Goal: Task Accomplishment & Management: Manage account settings

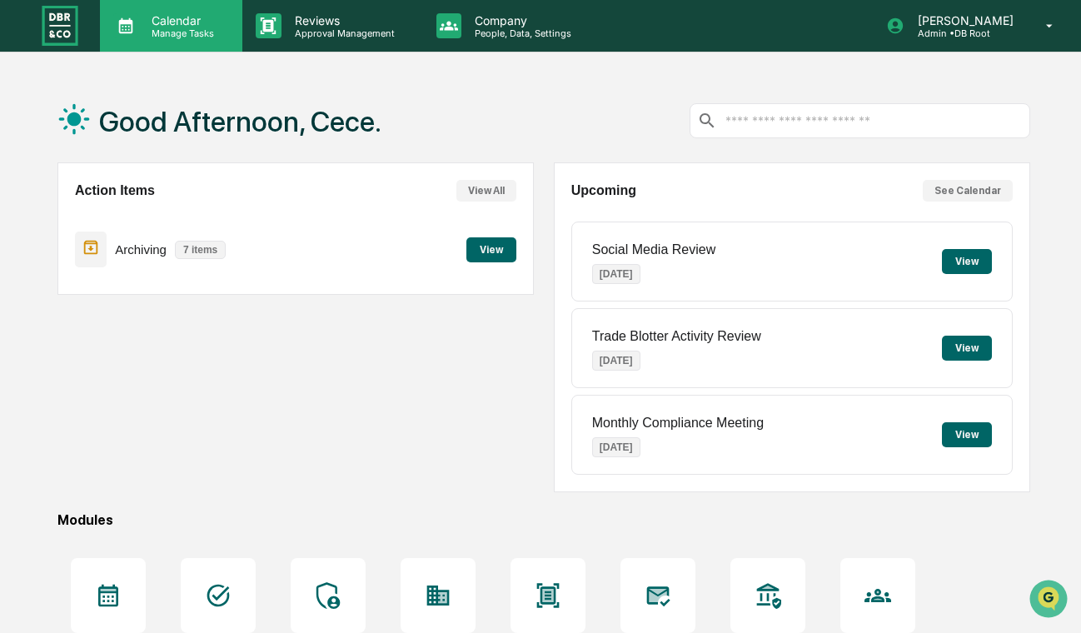
click at [189, 27] on p "Manage Tasks" at bounding box center [180, 33] width 84 height 12
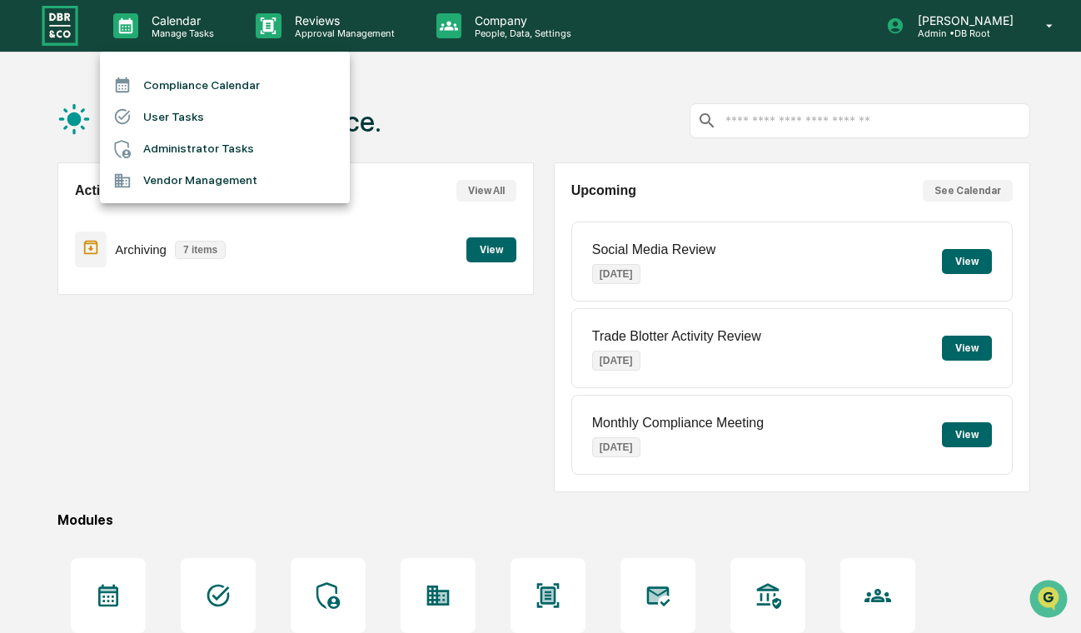
click at [226, 126] on li "User Tasks" at bounding box center [225, 117] width 250 height 32
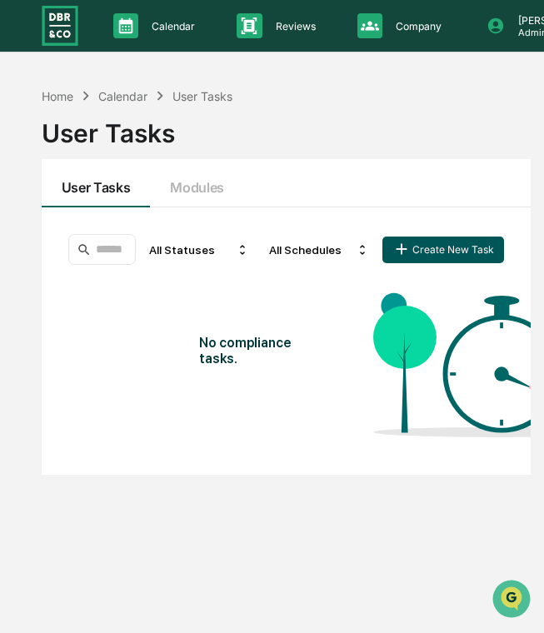
click at [441, 244] on button "Create New Task" at bounding box center [443, 250] width 122 height 27
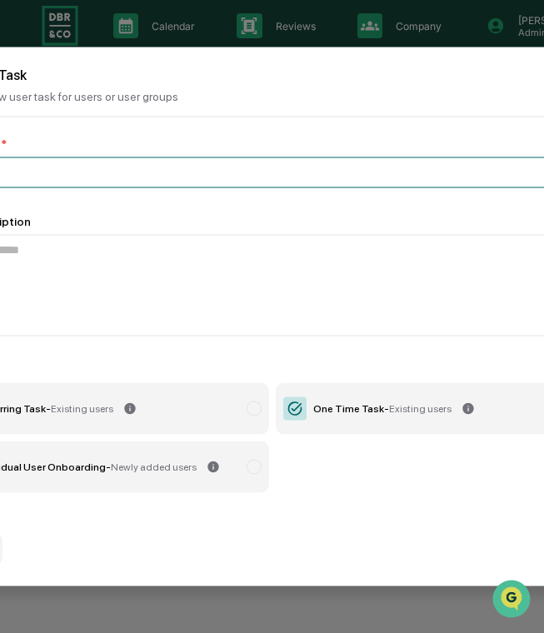
click at [125, 165] on input at bounding box center [272, 172] width 668 height 31
paste input "**********"
type input "**********"
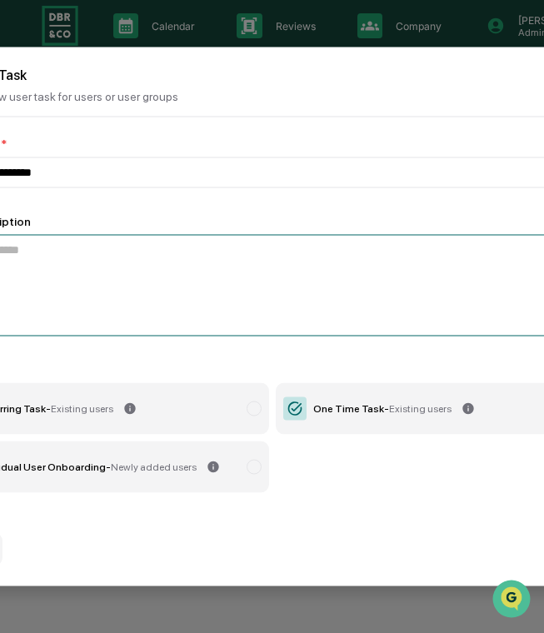
click at [201, 295] on textarea at bounding box center [272, 286] width 668 height 102
paste textarea "**********"
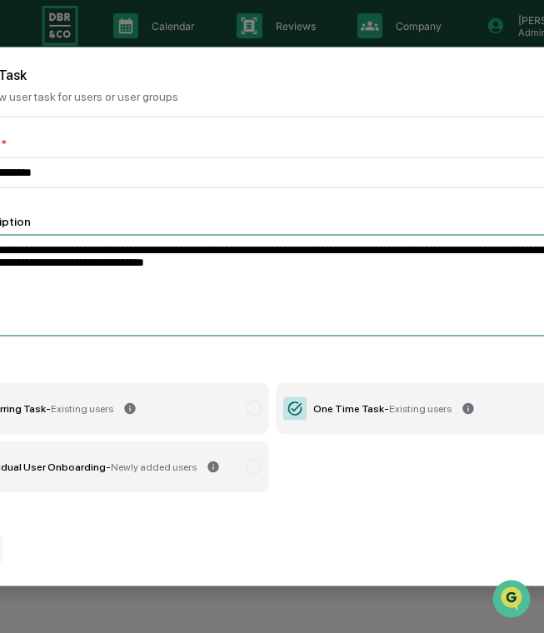
type textarea "**********"
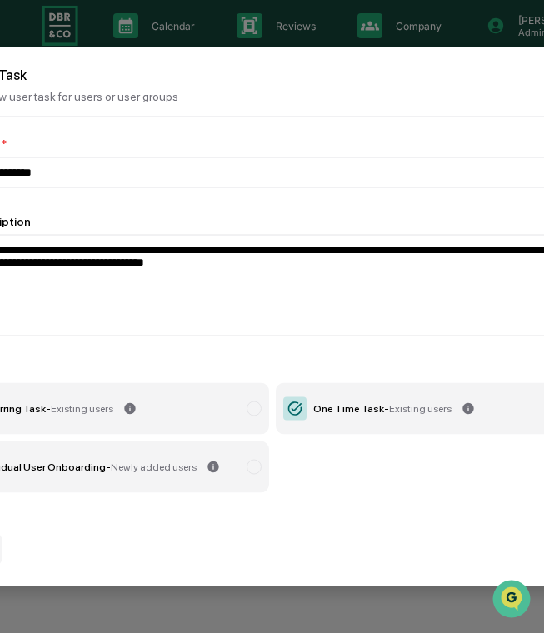
click at [157, 460] on label "Individual User Onboarding - Newly added users" at bounding box center [103, 467] width 331 height 52
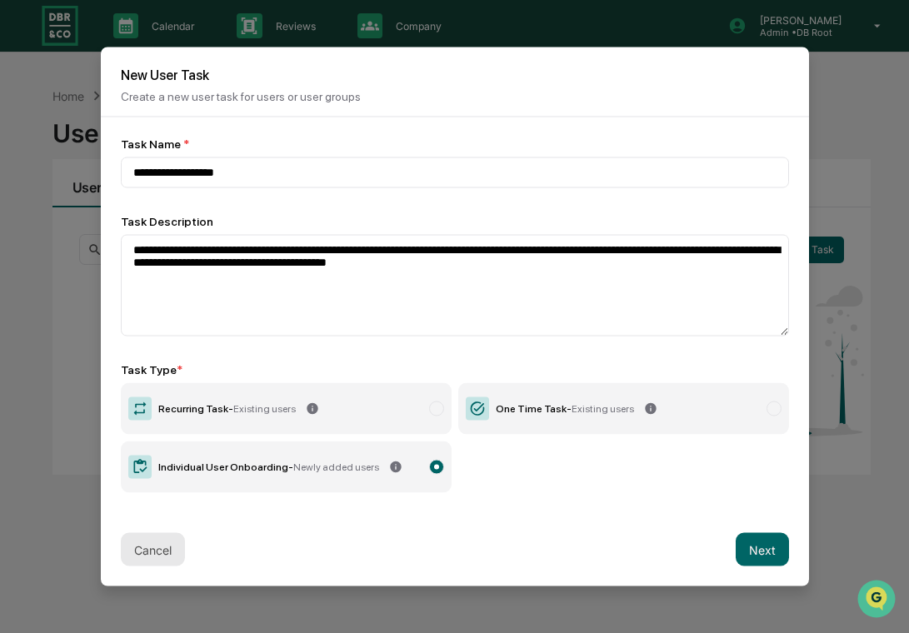
click at [151, 552] on button "Cancel" at bounding box center [153, 549] width 64 height 33
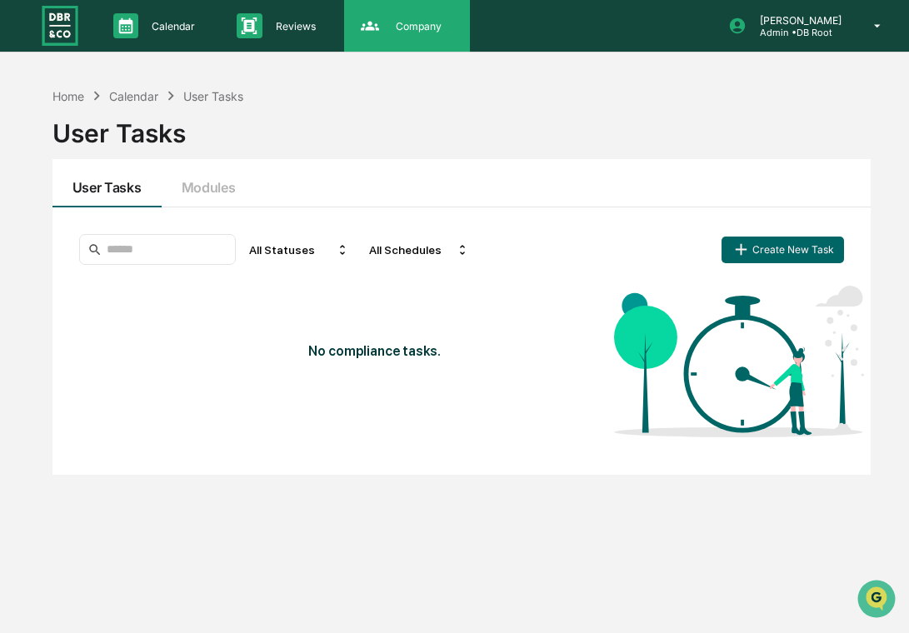
click at [401, 27] on p "Company" at bounding box center [415, 26] width 67 height 12
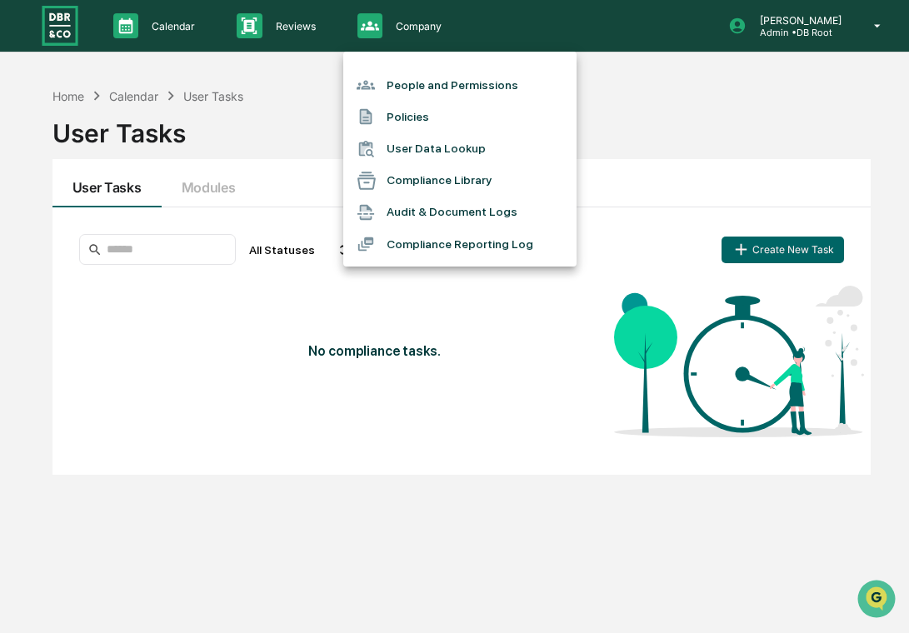
click at [409, 87] on li "People and Permissions" at bounding box center [459, 85] width 233 height 32
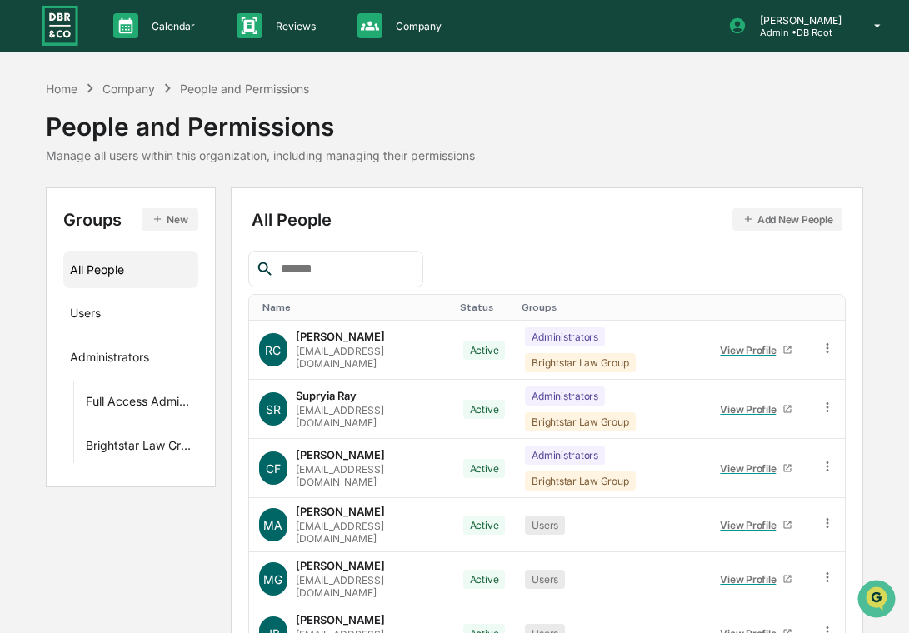
scroll to position [268, 0]
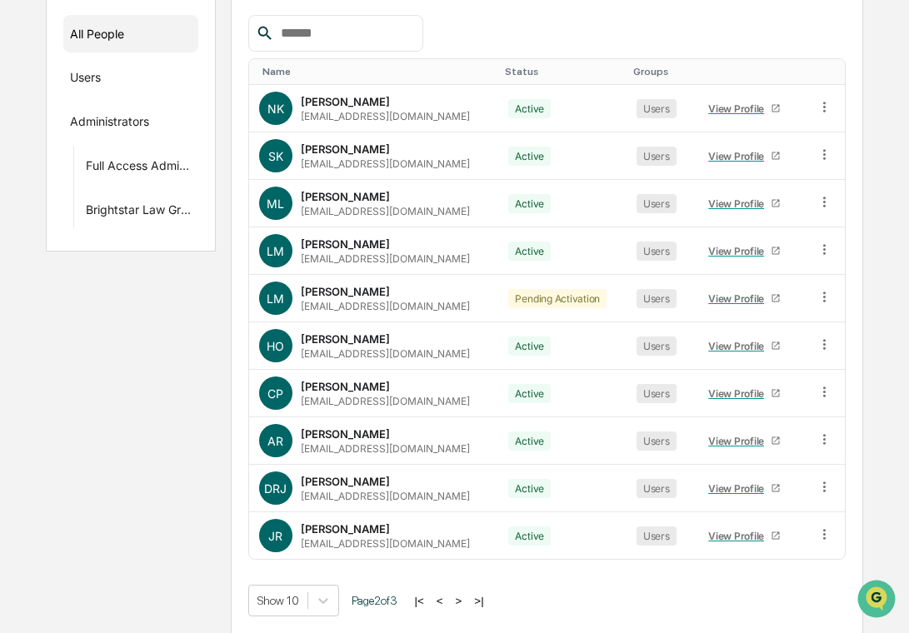
click at [467, 601] on button ">" at bounding box center [459, 601] width 17 height 14
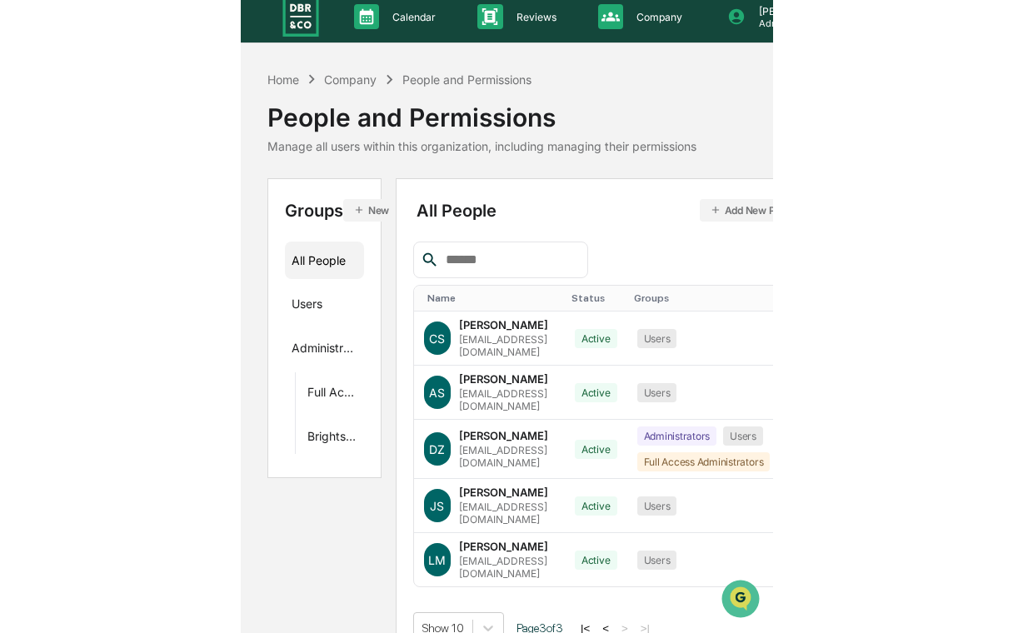
scroll to position [6, 0]
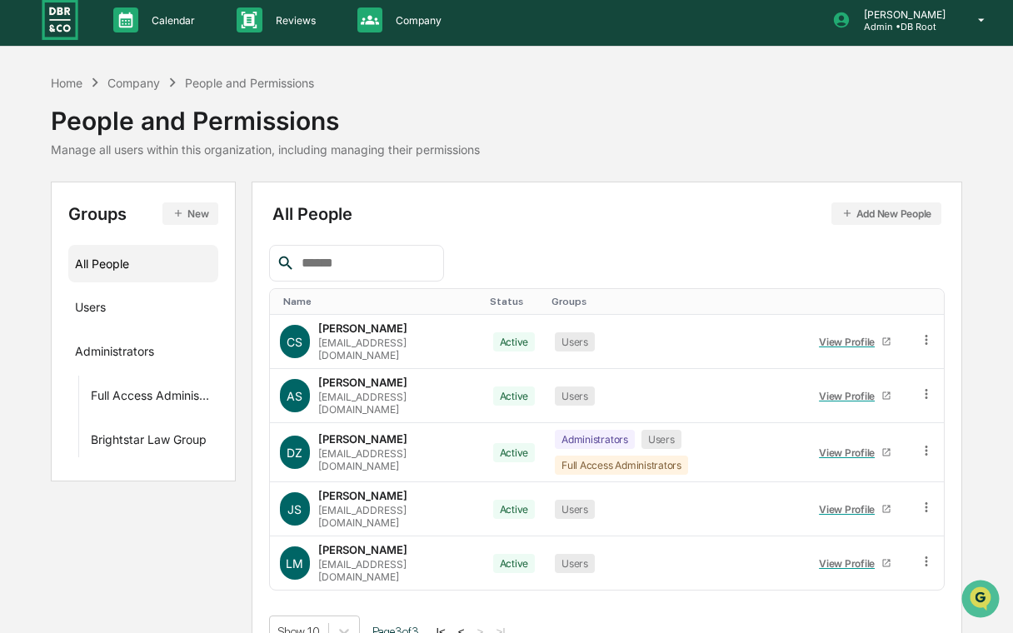
click at [470, 625] on button "<" at bounding box center [461, 632] width 17 height 14
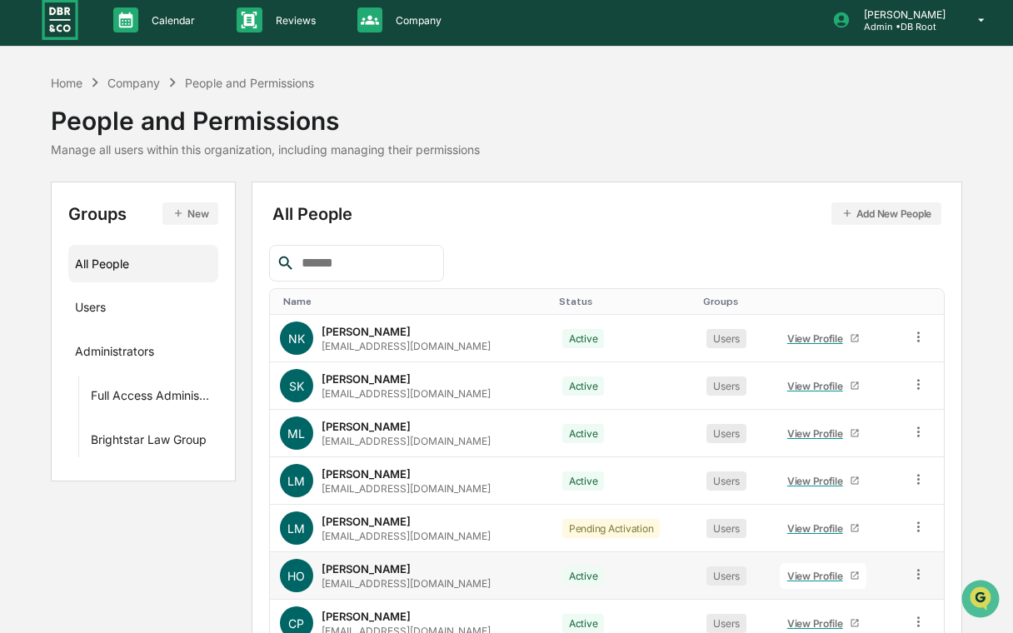
scroll to position [236, 0]
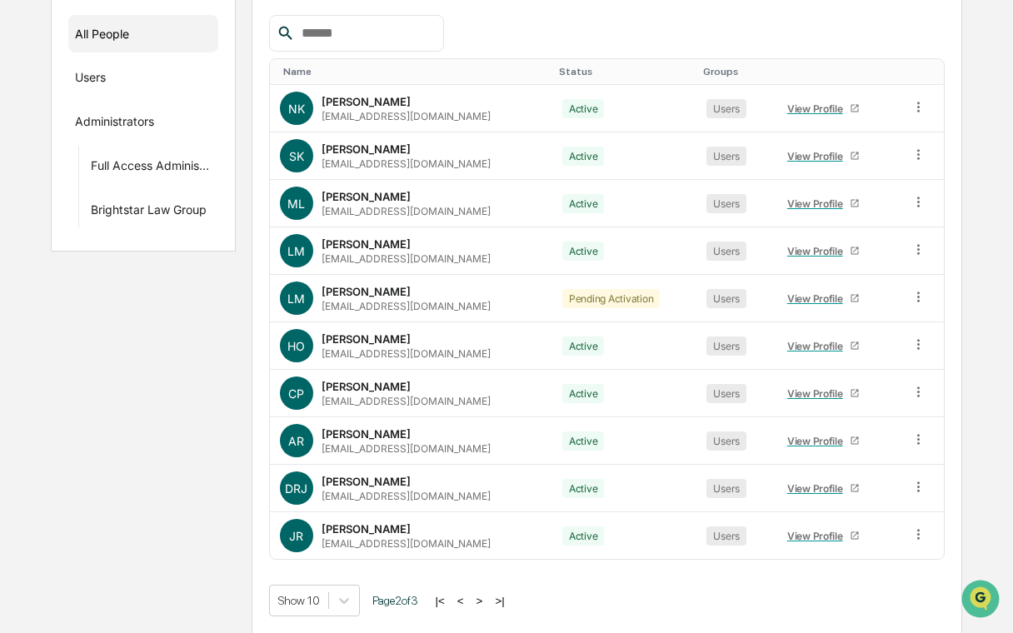
click at [469, 597] on button "<" at bounding box center [460, 601] width 17 height 14
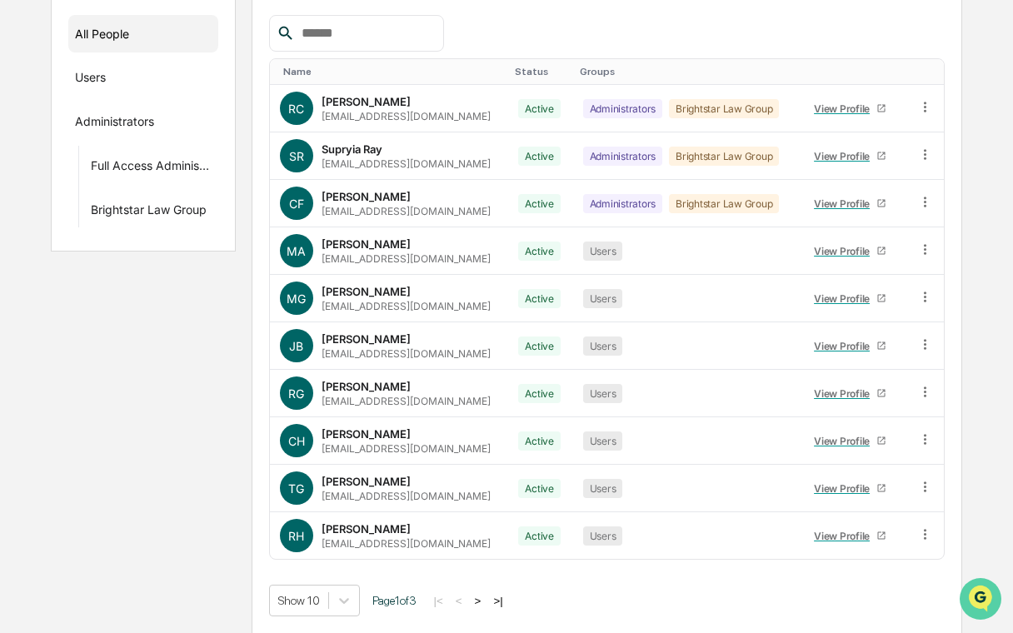
click at [974, 601] on icon "Open customer support" at bounding box center [980, 620] width 42 height 42
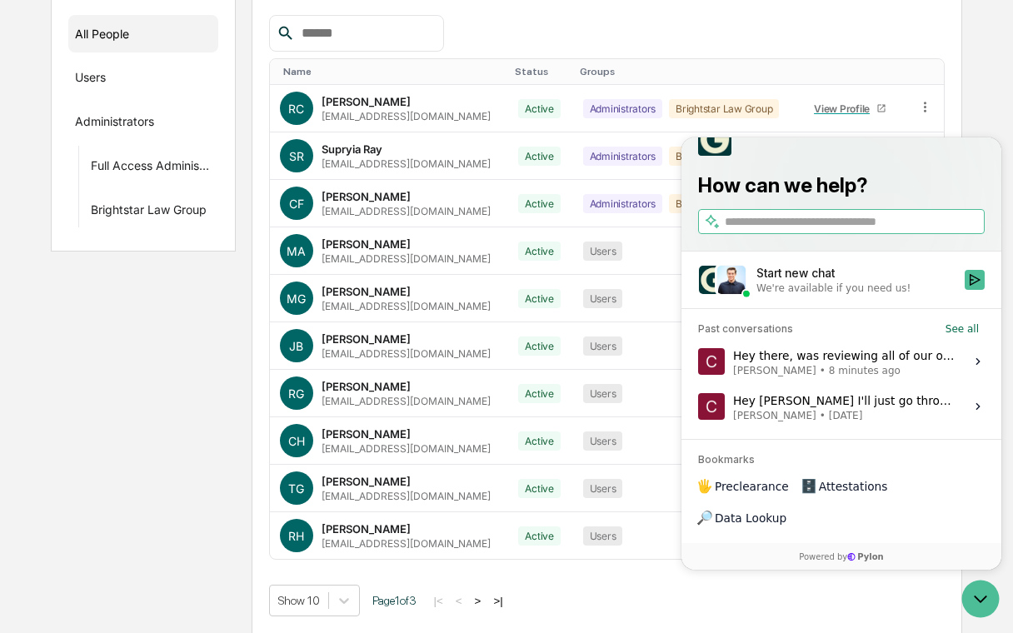
click at [877, 377] on span "[PERSON_NAME] • 8 minutes ago" at bounding box center [844, 370] width 222 height 13
click at [698, 362] on button "View issue" at bounding box center [697, 361] width 1 height 1
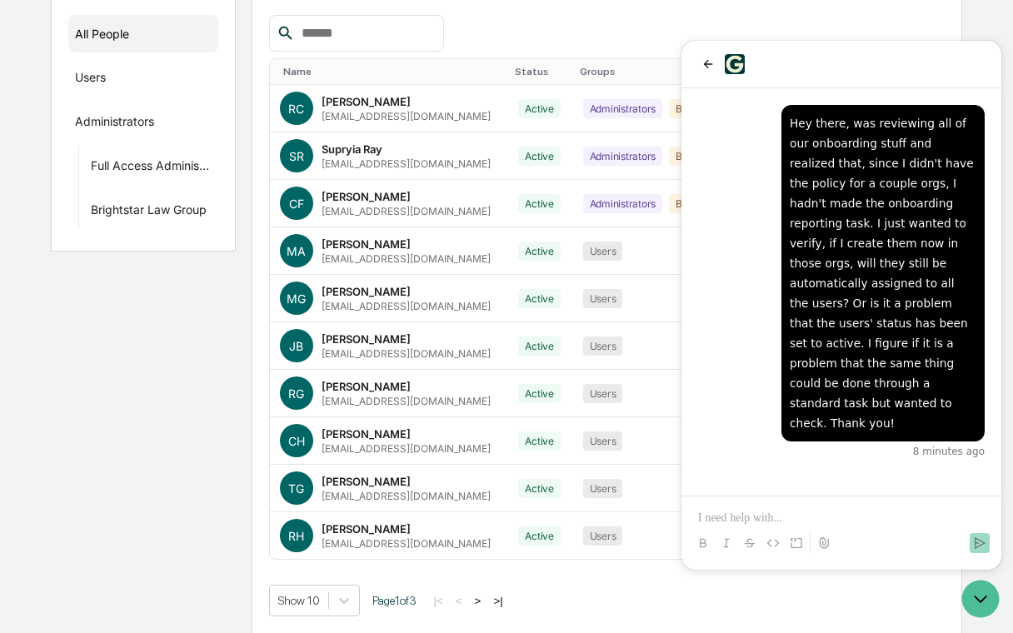
click at [777, 510] on p at bounding box center [841, 518] width 287 height 17
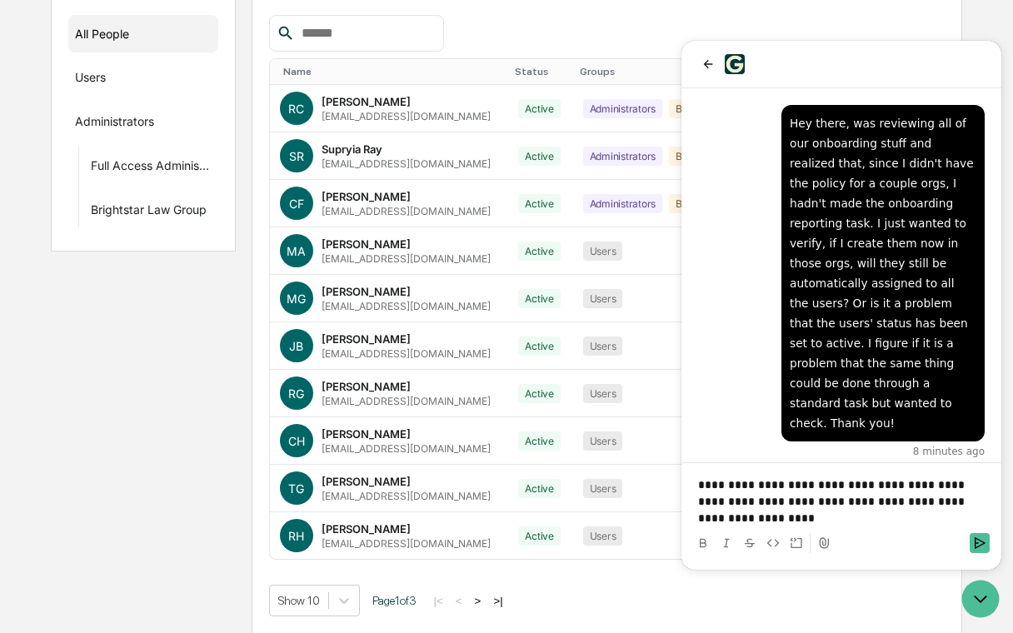
scroll to position [72, 0]
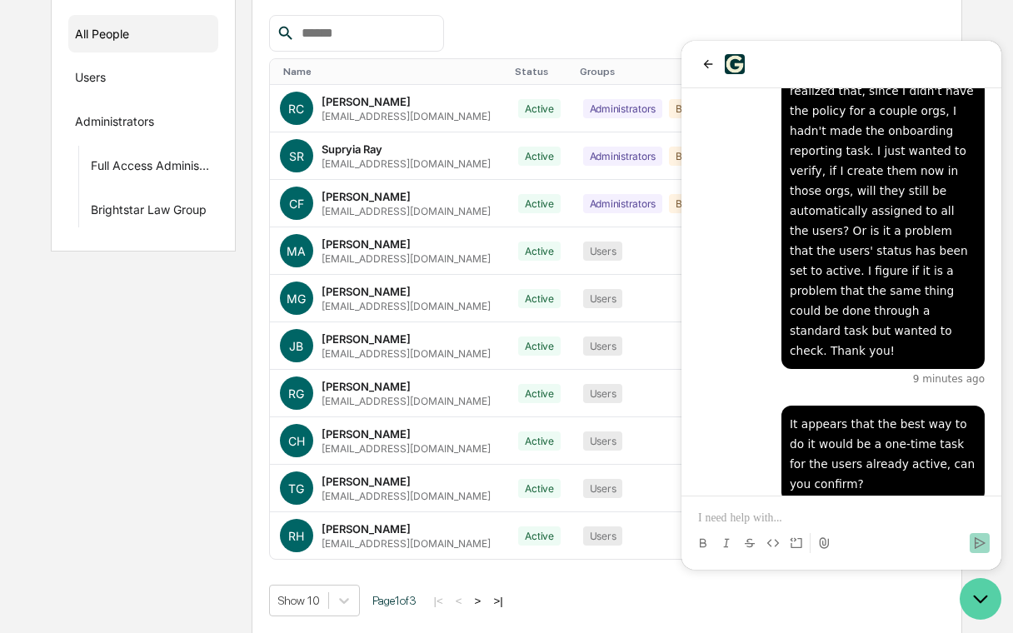
click at [971, 600] on icon "Open customer support" at bounding box center [980, 599] width 42 height 42
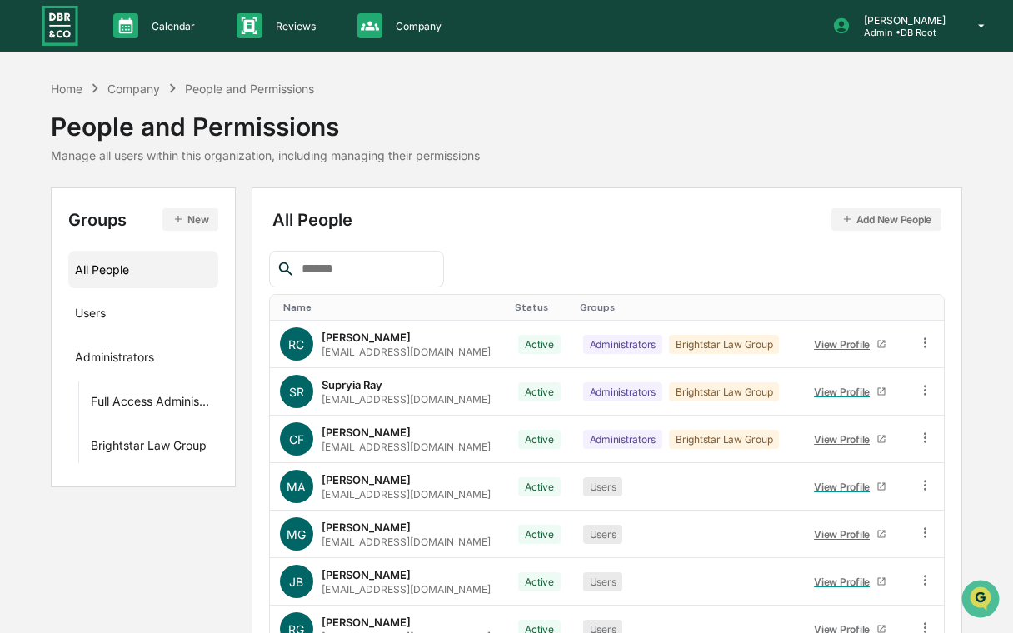
scroll to position [219, 0]
click at [423, 31] on p "Company" at bounding box center [415, 26] width 67 height 12
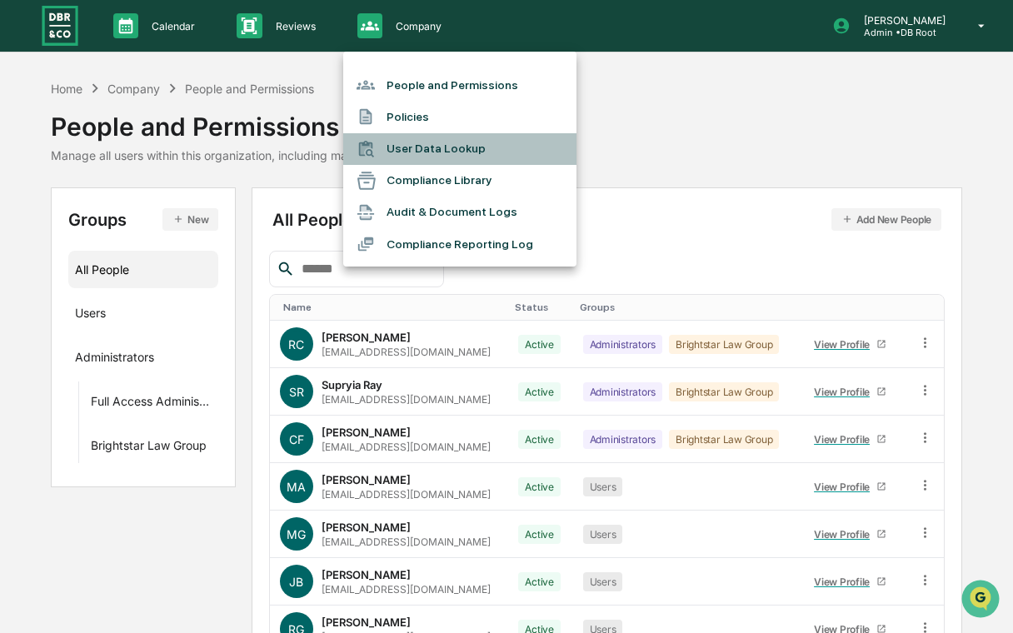
click at [464, 147] on li "User Data Lookup" at bounding box center [459, 149] width 233 height 32
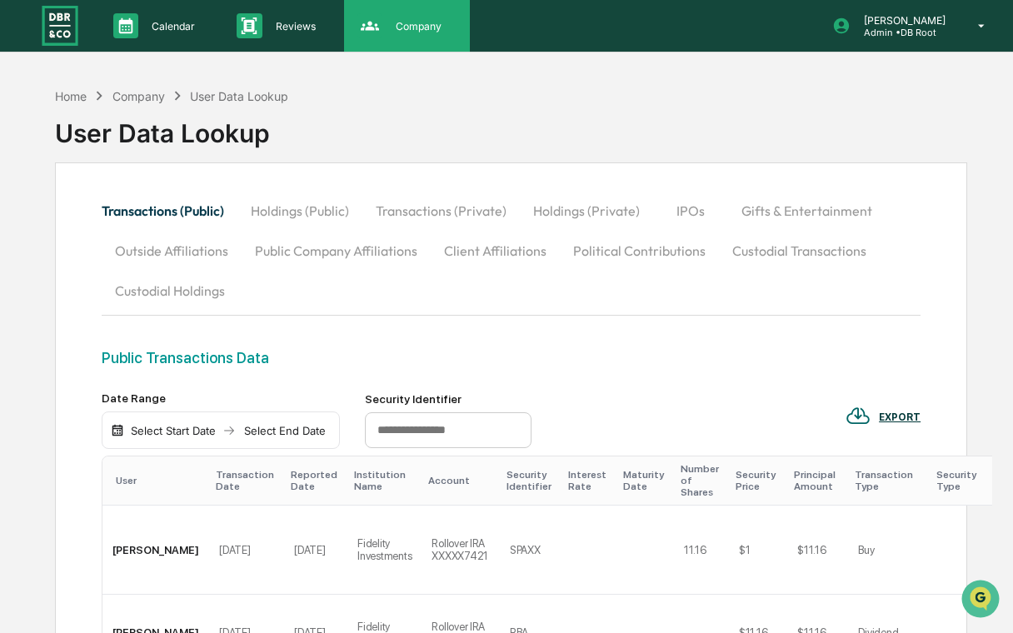
click at [425, 48] on div "Company People, Data, Settings" at bounding box center [407, 26] width 126 height 52
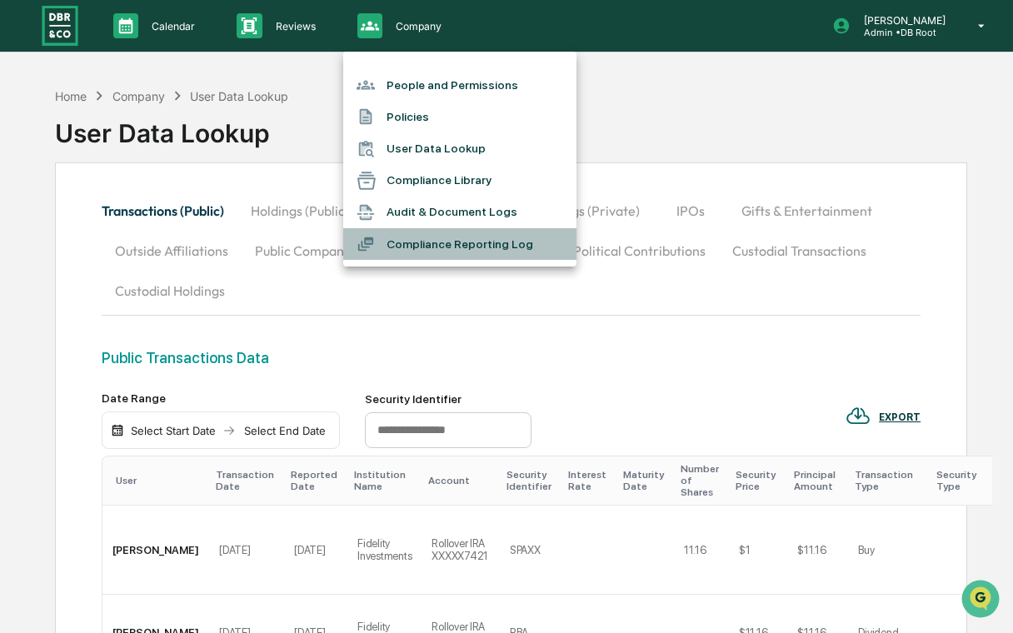
click at [410, 247] on li "Compliance Reporting Log" at bounding box center [459, 244] width 233 height 32
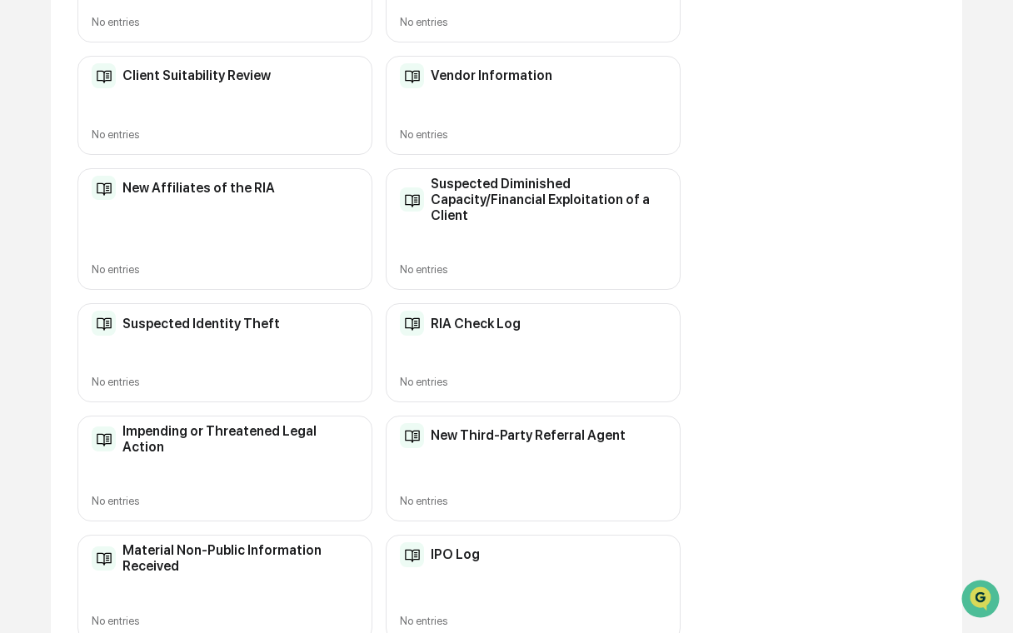
click at [514, 316] on h2 "RIA Check Log" at bounding box center [476, 324] width 90 height 16
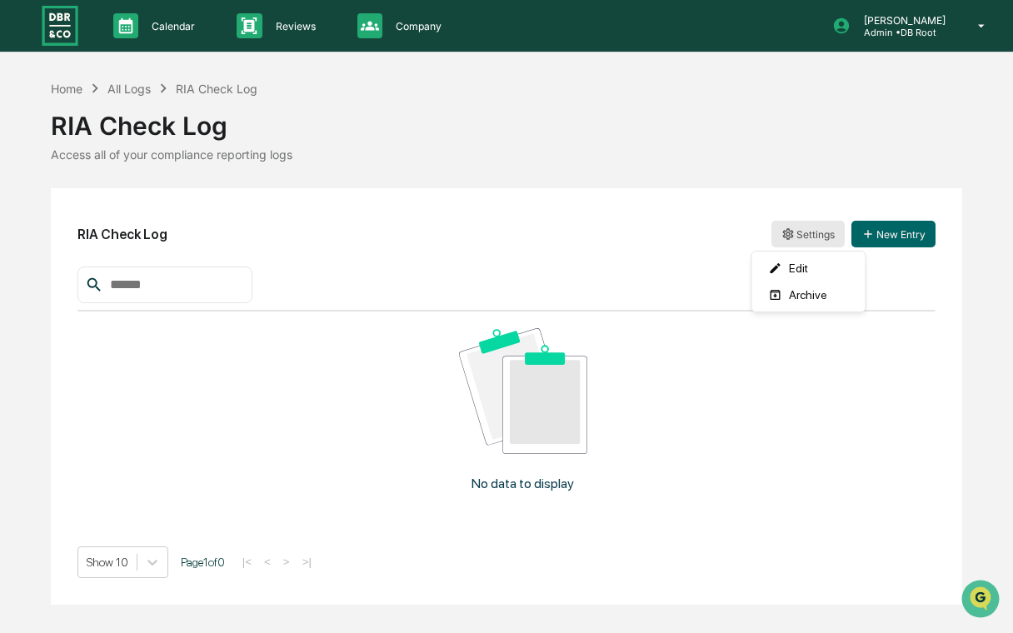
click at [781, 235] on html "Calendar Manage Tasks Reviews Approval Management Company People, Data, Setting…" at bounding box center [506, 316] width 1013 height 633
click at [795, 262] on div "Edit" at bounding box center [808, 268] width 107 height 27
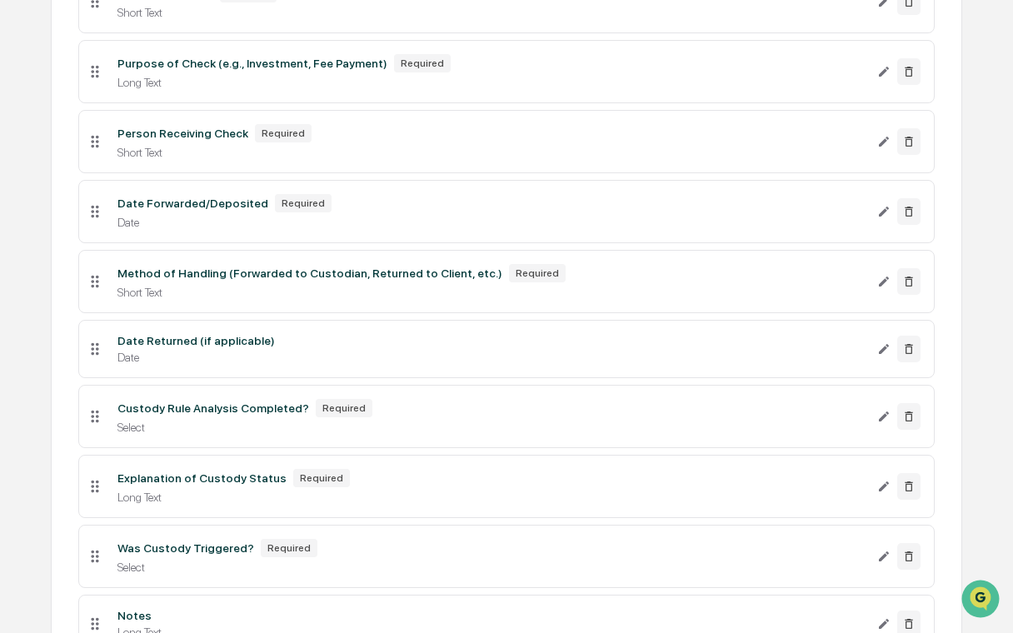
scroll to position [905, 0]
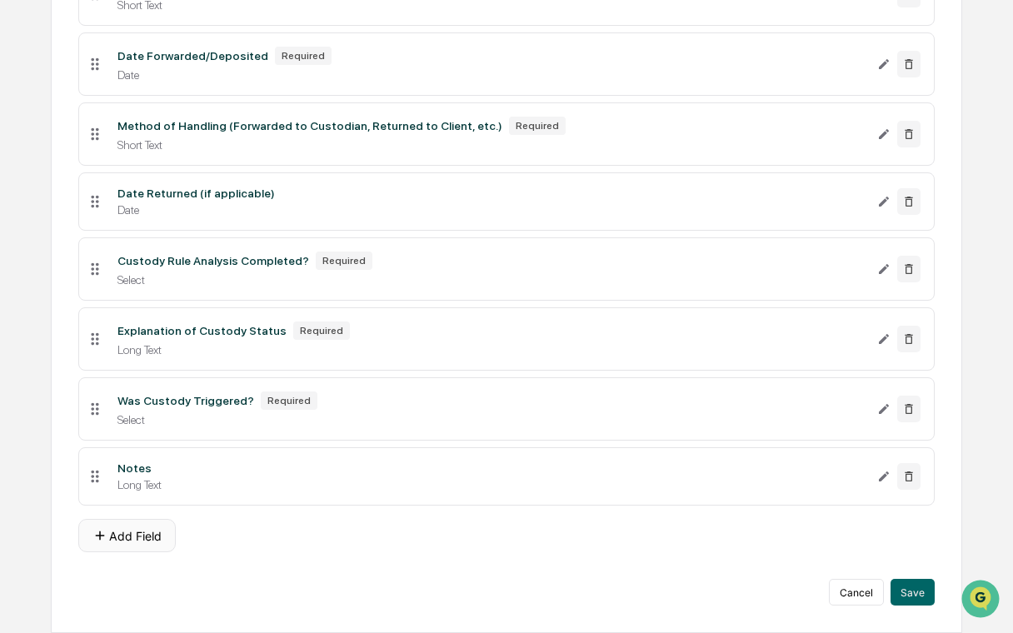
click at [147, 529] on button "Add Field" at bounding box center [126, 535] width 97 height 33
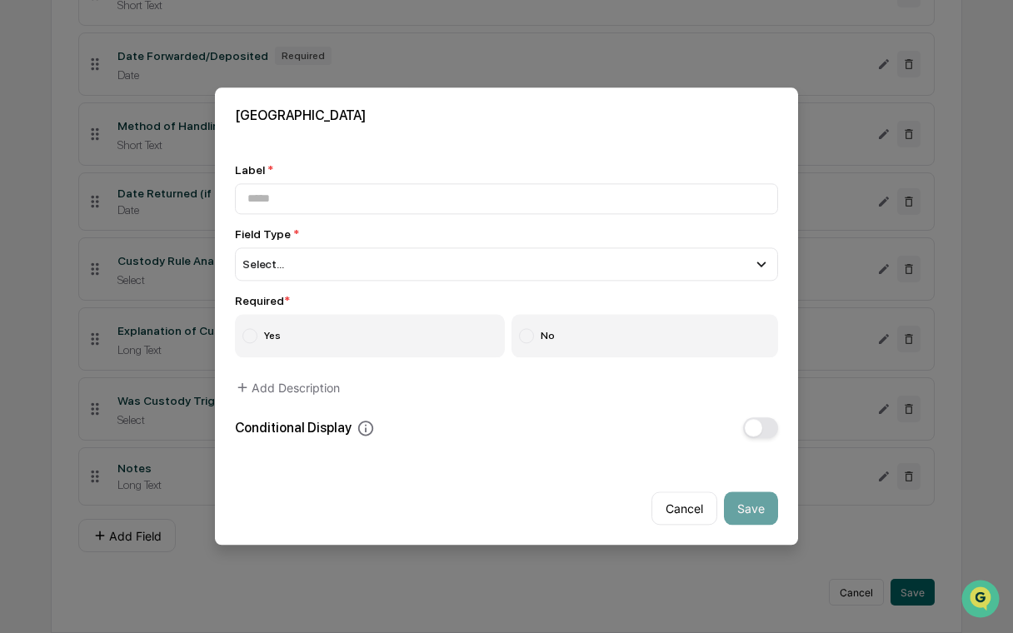
click at [364, 283] on div "Label * Field Type * Select... Short Text Long Text Number Currency Amount with…" at bounding box center [506, 300] width 543 height 275
click at [382, 263] on div "Select..." at bounding box center [506, 263] width 543 height 33
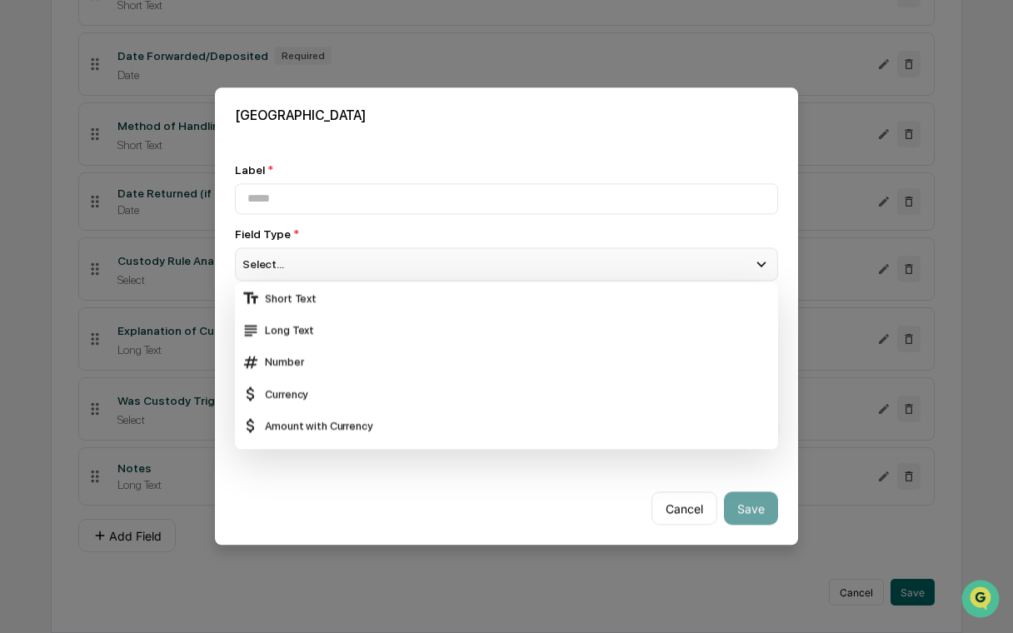
click at [398, 258] on div "Select..." at bounding box center [506, 263] width 543 height 33
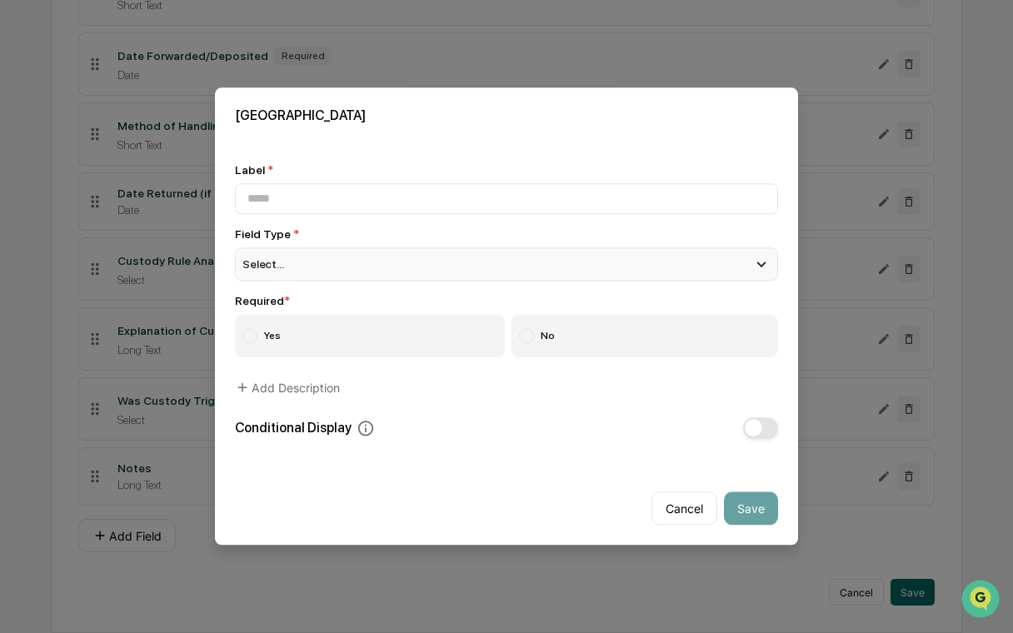
click at [399, 262] on div "Select..." at bounding box center [506, 263] width 543 height 33
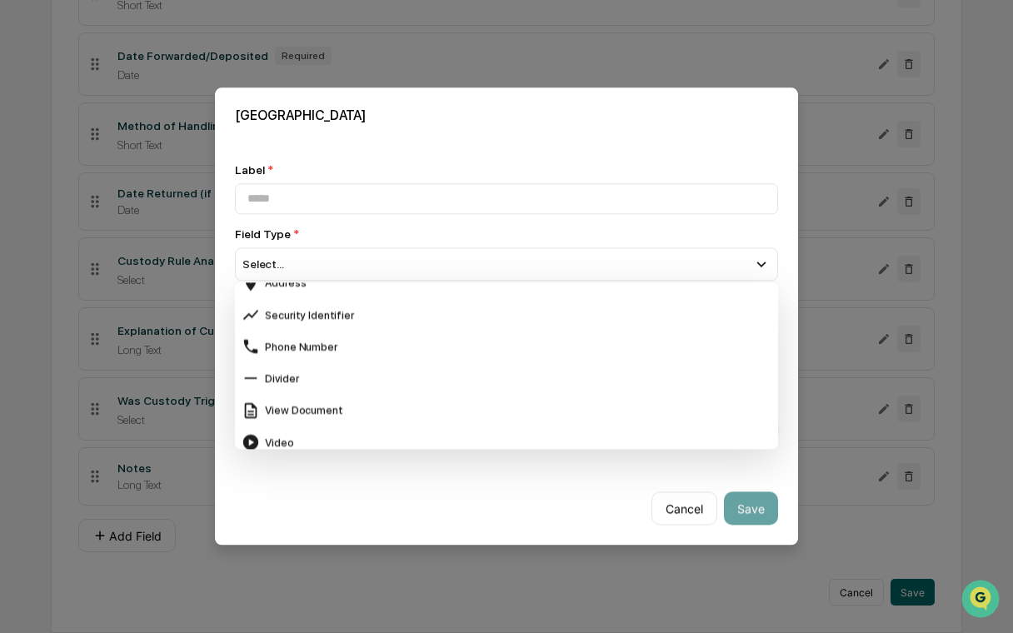
scroll to position [662, 0]
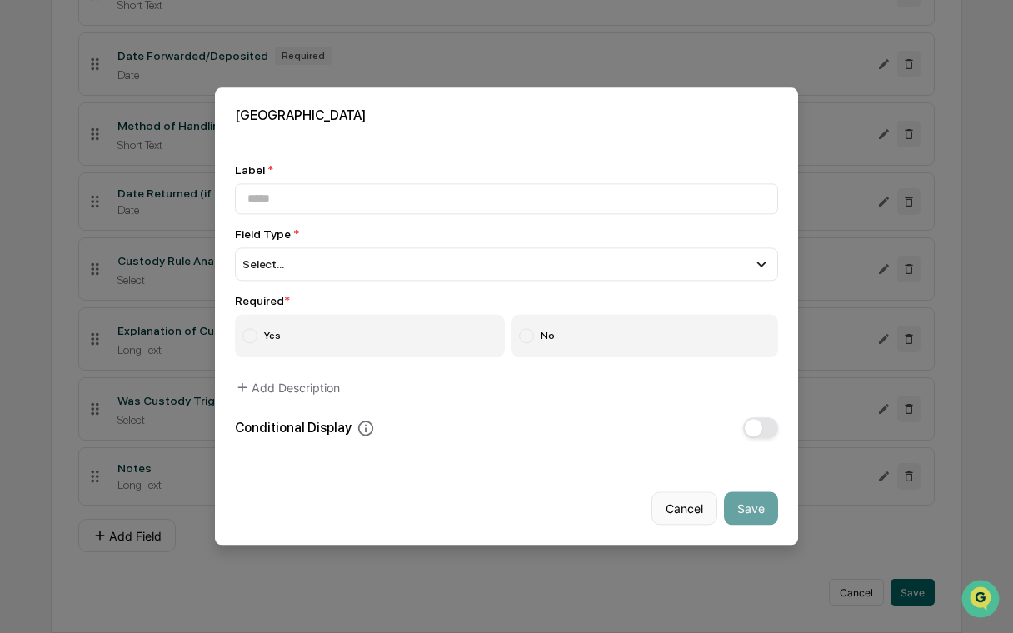
click at [695, 517] on button "Cancel" at bounding box center [684, 508] width 66 height 33
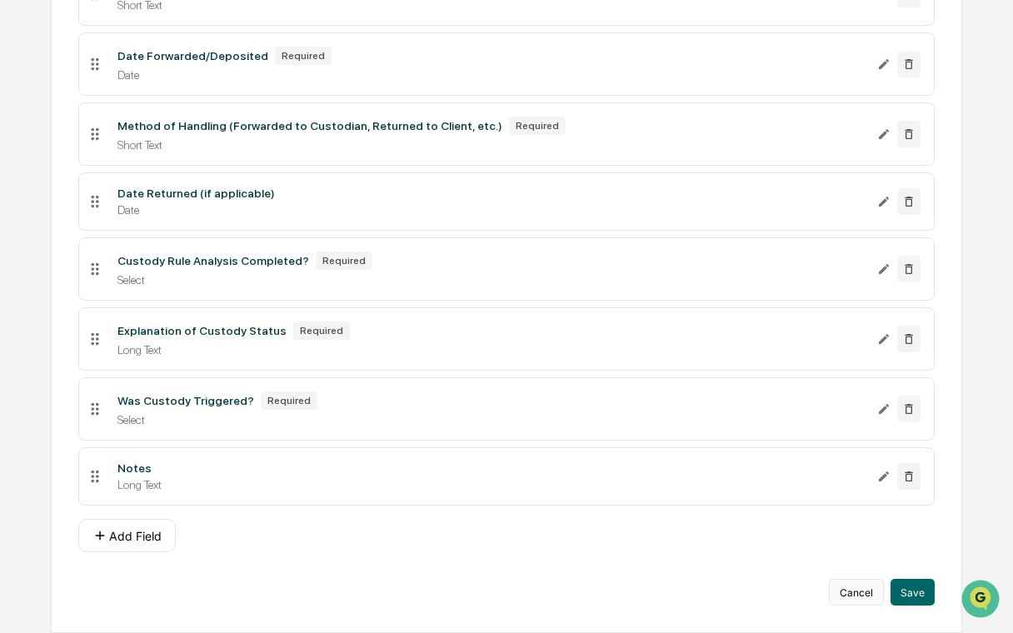
click at [857, 588] on button "Cancel" at bounding box center [856, 592] width 55 height 27
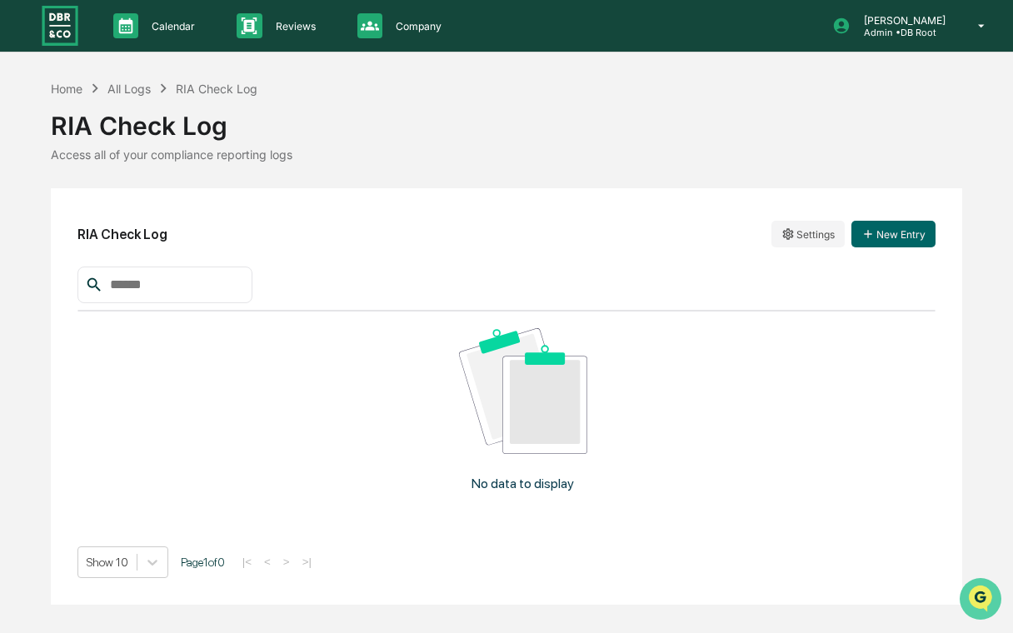
click at [994, 607] on icon "Open customer support" at bounding box center [980, 620] width 42 height 42
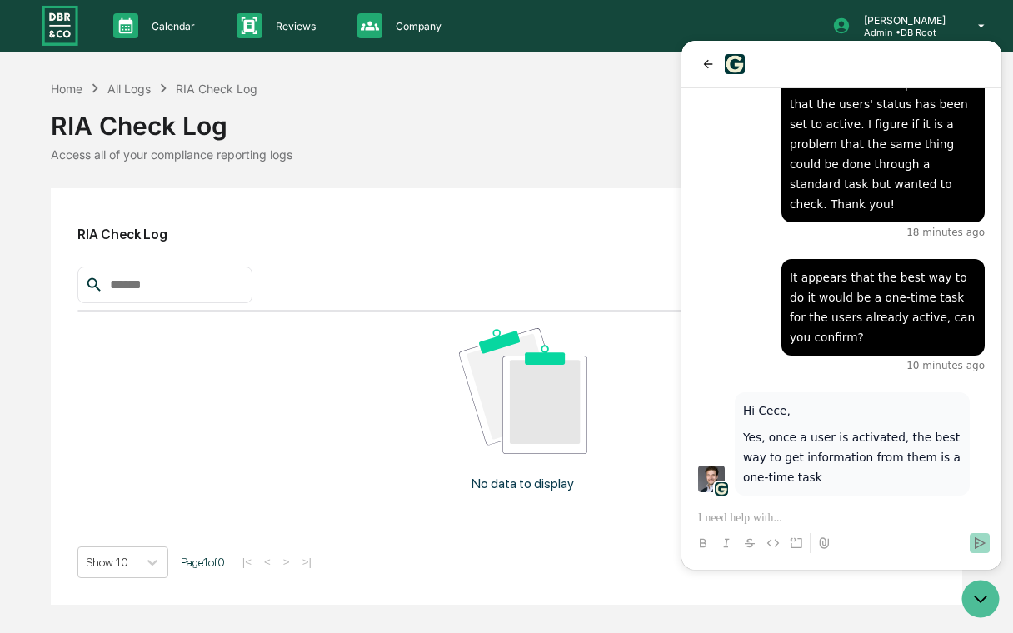
click at [849, 510] on p at bounding box center [841, 518] width 287 height 17
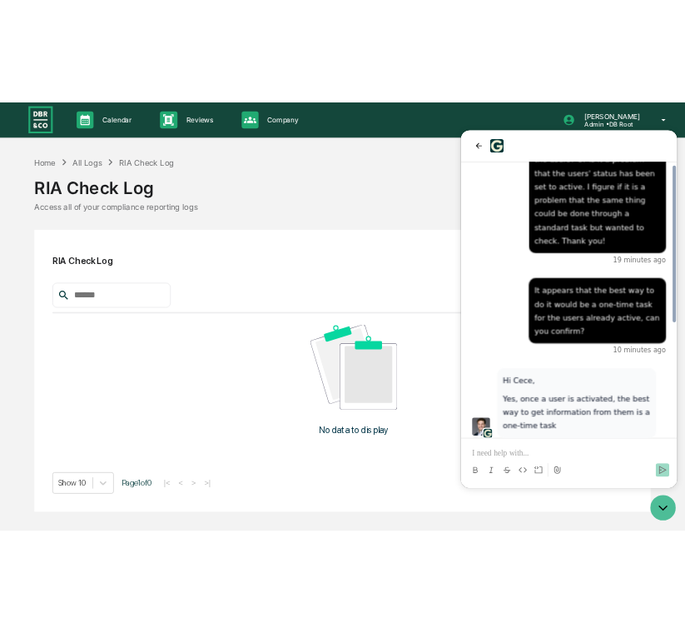
scroll to position [292, 0]
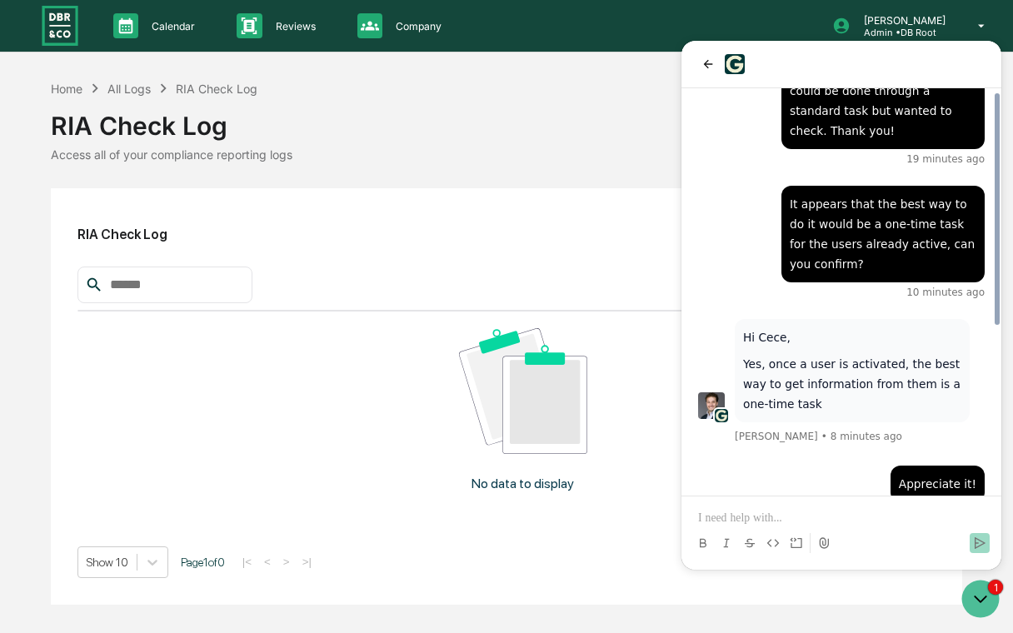
click at [371, 98] on div "RIA Check Log" at bounding box center [506, 118] width 911 height 43
click at [416, 118] on div "RIA Check Log" at bounding box center [506, 118] width 911 height 43
click at [148, 34] on div "Calendar Manage Tasks" at bounding box center [160, 25] width 107 height 25
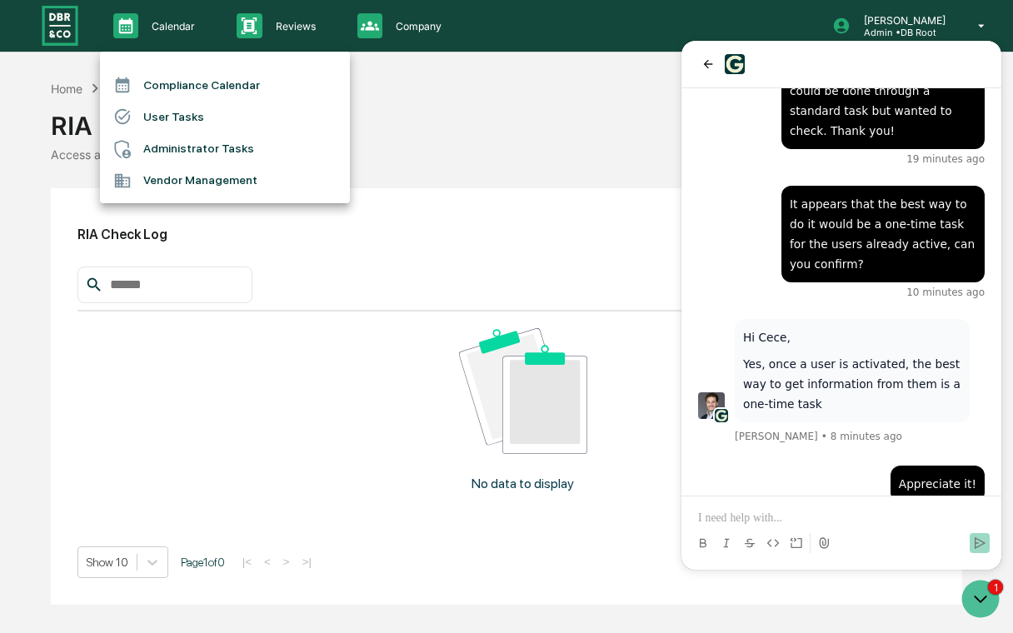
click at [210, 123] on li "User Tasks" at bounding box center [225, 117] width 250 height 32
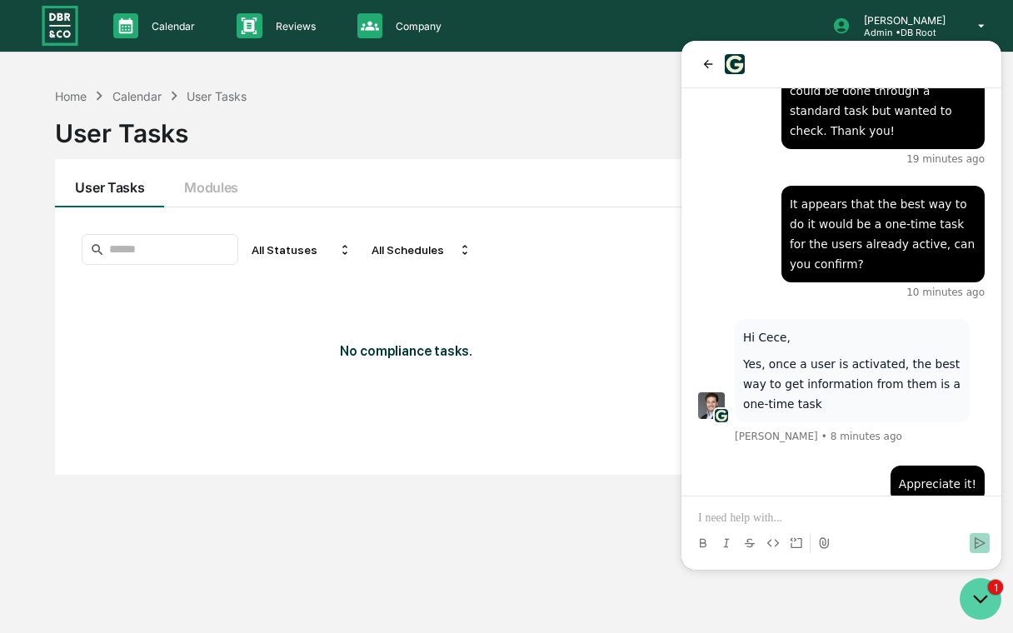
click at [980, 595] on icon "Open customer support" at bounding box center [980, 599] width 42 height 42
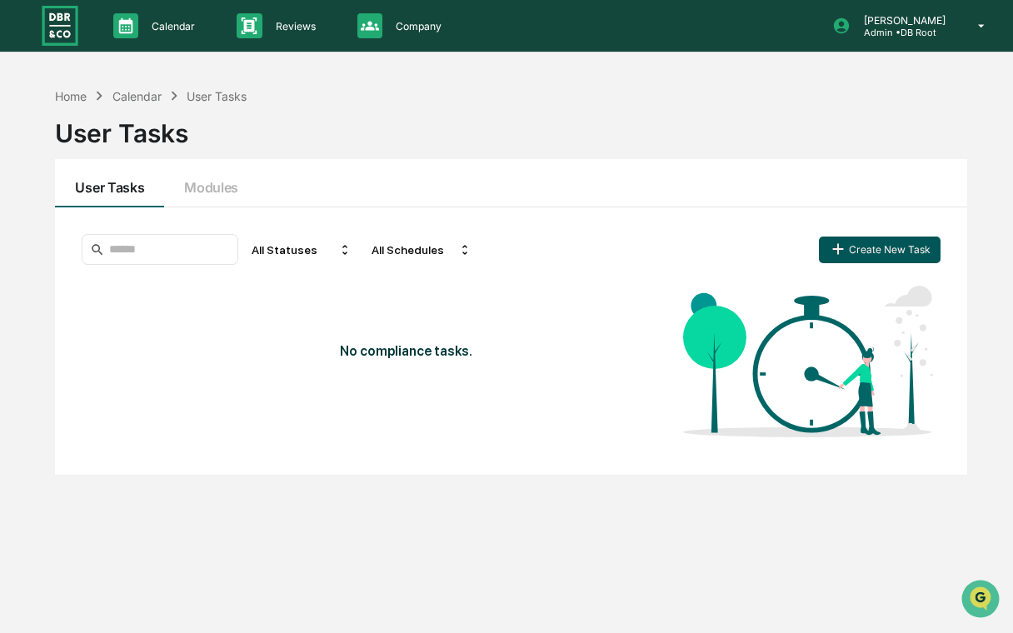
click at [869, 249] on button "Create New Task" at bounding box center [880, 250] width 122 height 27
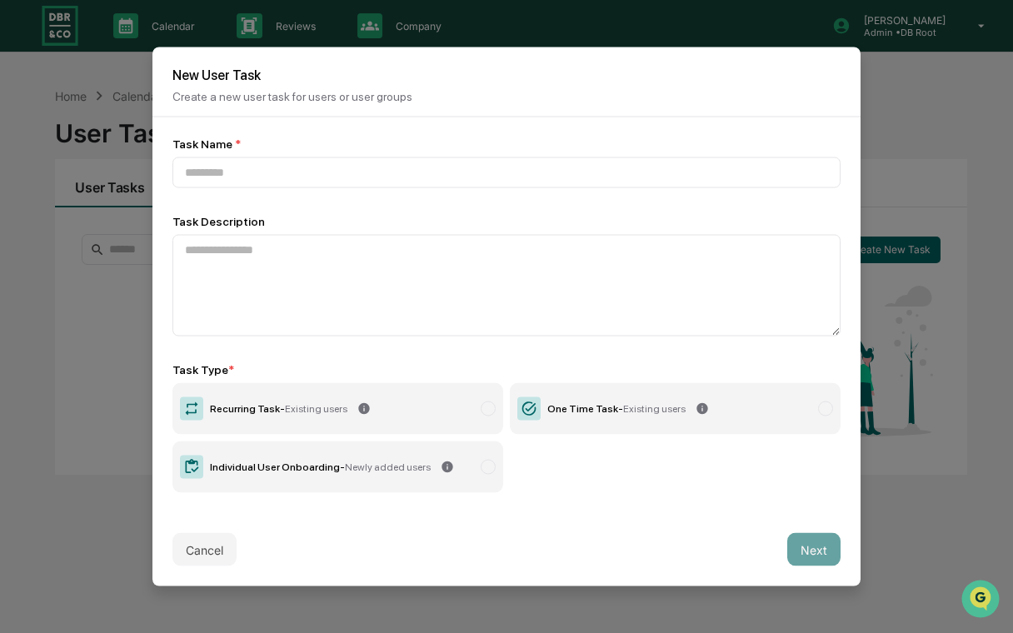
click at [650, 406] on span "Existing users" at bounding box center [654, 409] width 62 height 12
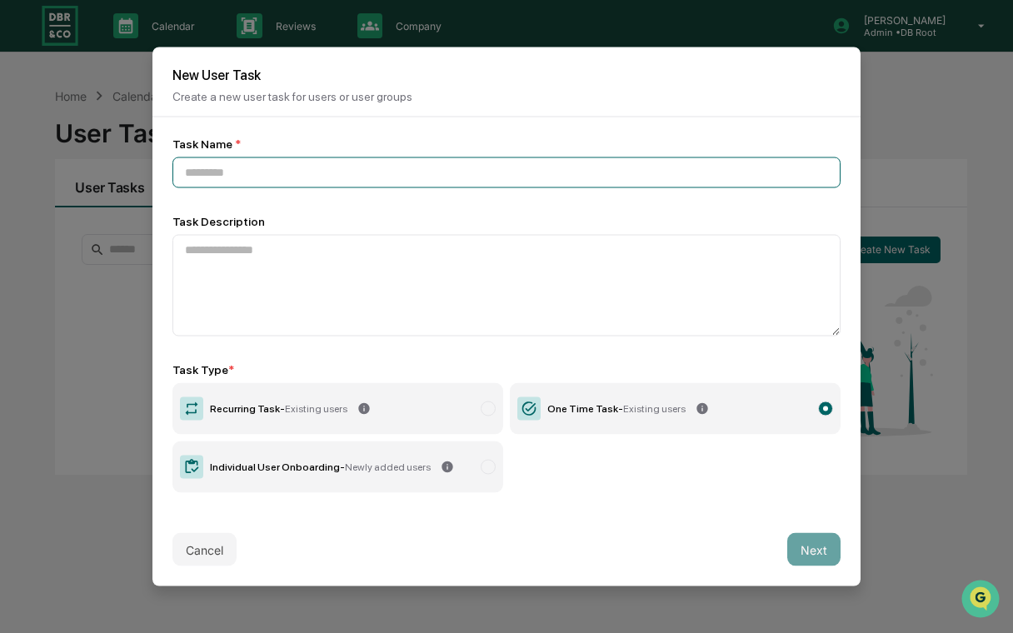
click at [373, 177] on input at bounding box center [506, 172] width 668 height 31
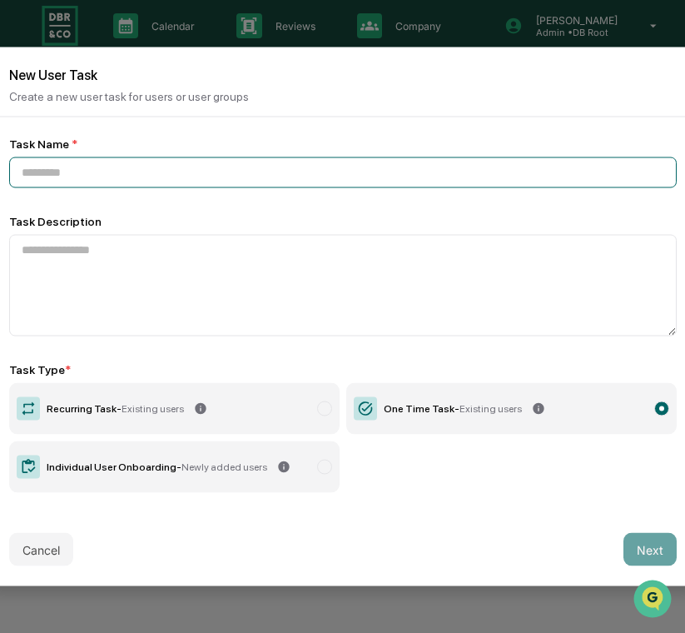
paste input "**********"
type input "**********"
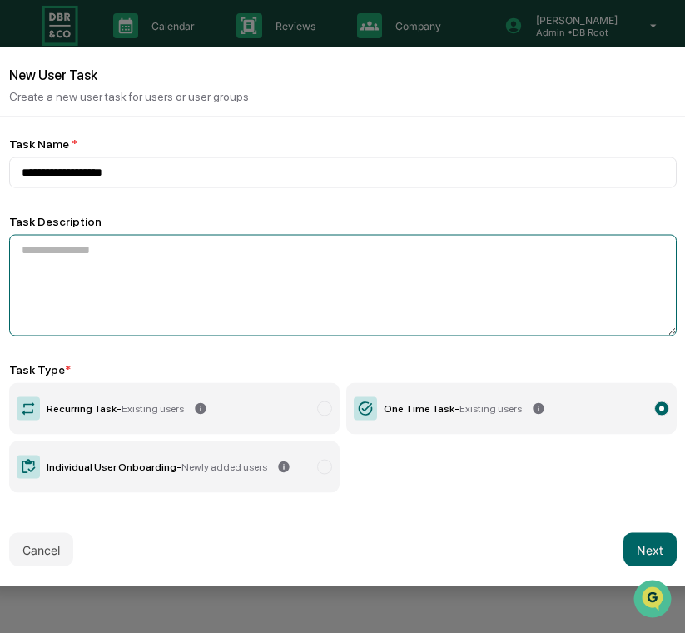
click at [316, 254] on textarea at bounding box center [343, 286] width 668 height 102
paste textarea "**********"
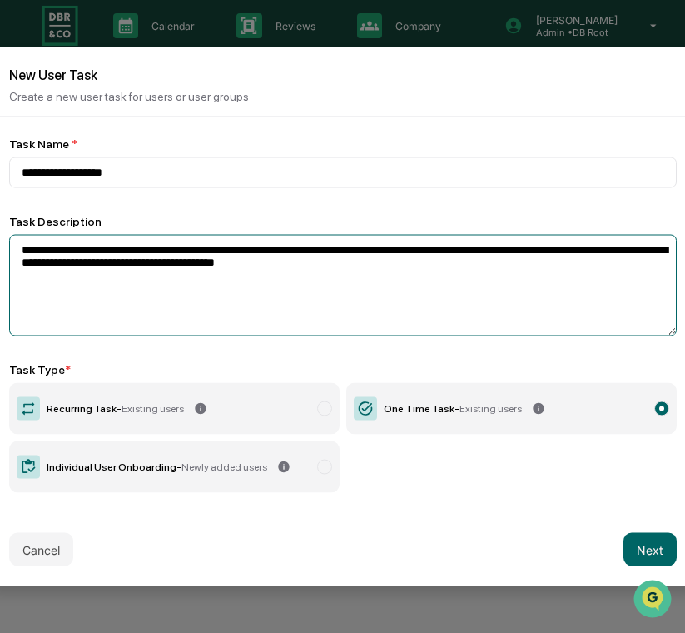
type textarea "**********"
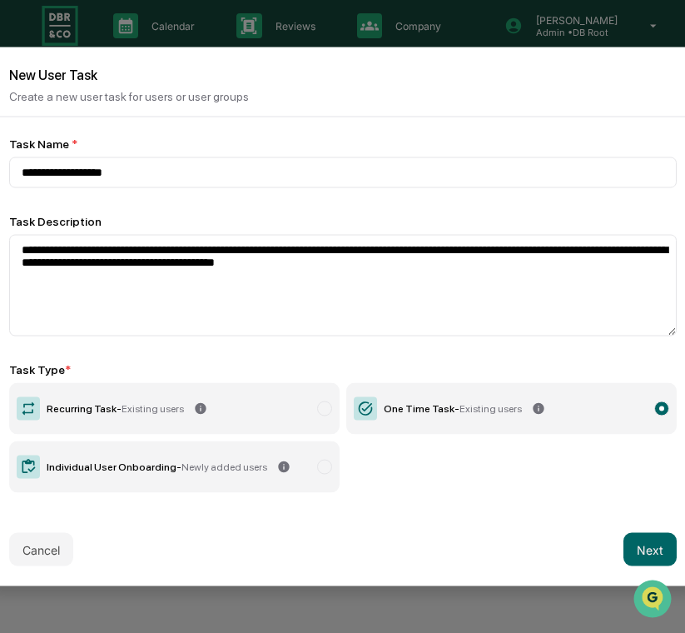
click at [493, 431] on label "One Time Task - Existing users" at bounding box center [511, 409] width 331 height 52
click at [650, 536] on button "Next" at bounding box center [650, 549] width 53 height 33
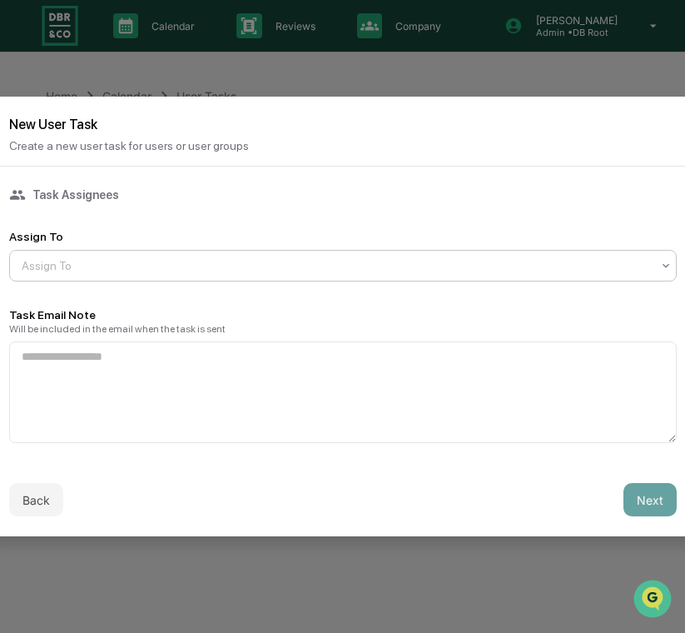
click at [130, 257] on div at bounding box center [337, 265] width 630 height 17
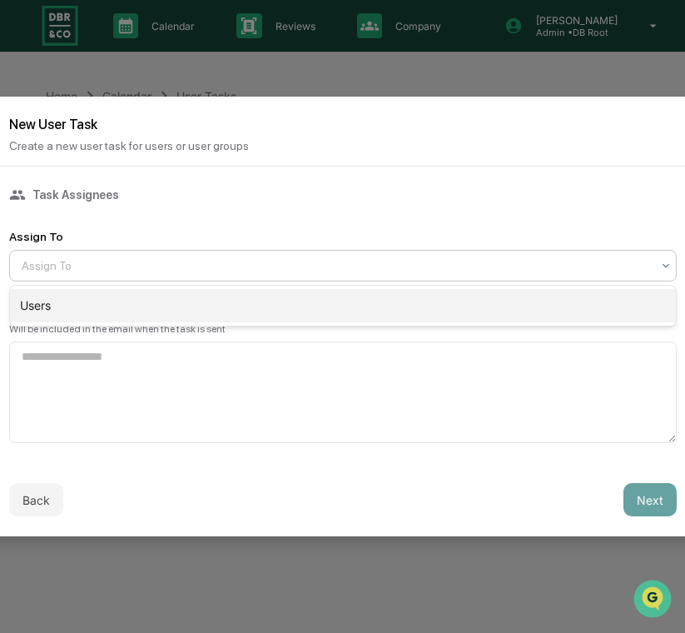
click at [103, 308] on div "Users" at bounding box center [343, 305] width 666 height 33
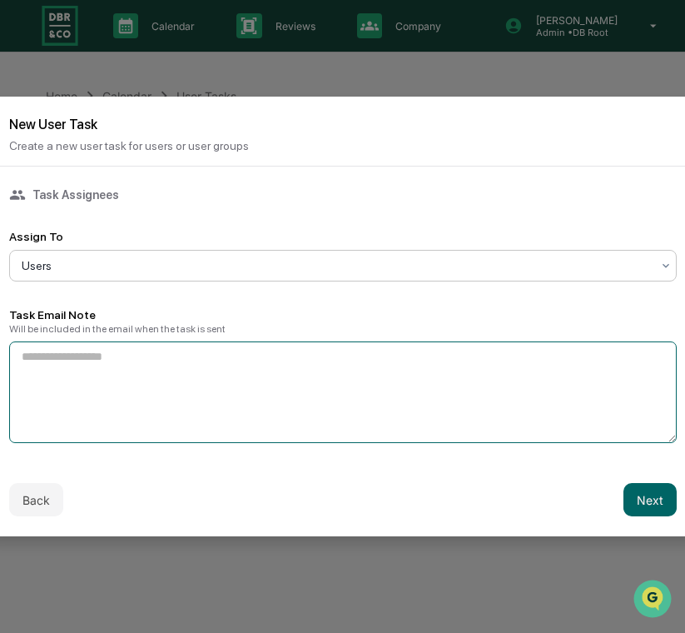
click at [306, 369] on textarea at bounding box center [343, 392] width 668 height 102
paste textarea "**********"
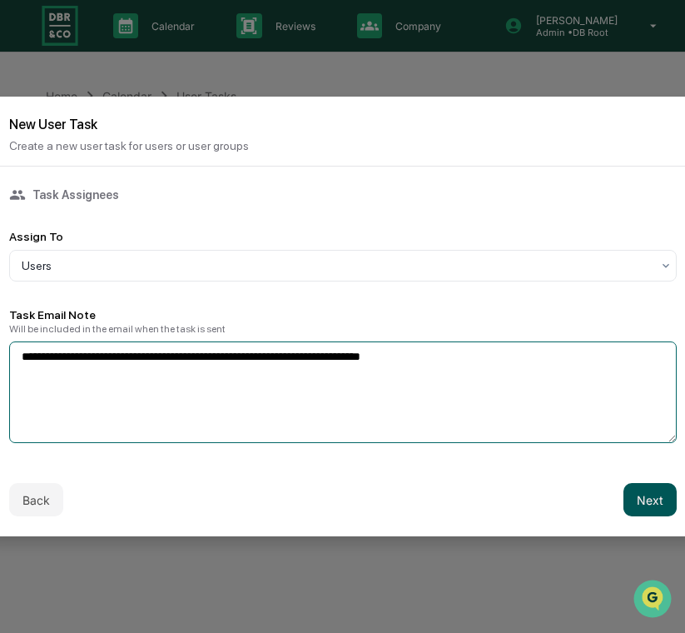
type textarea "**********"
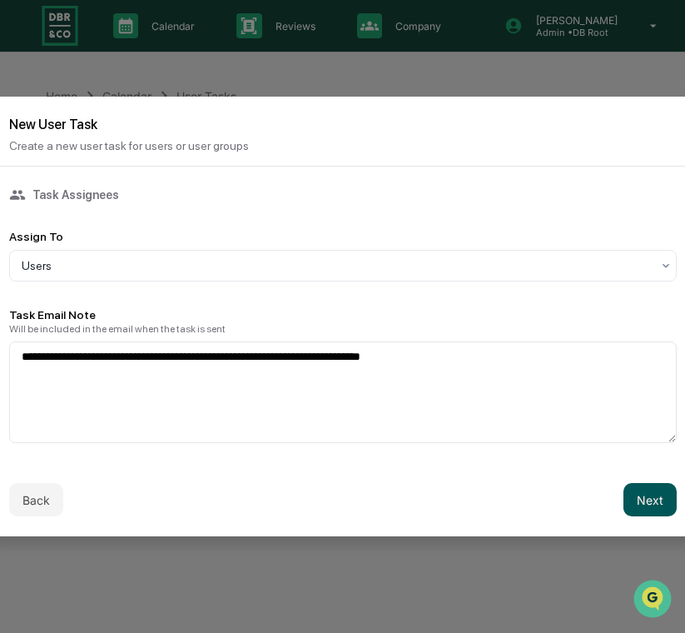
click at [650, 488] on button "Next" at bounding box center [650, 499] width 53 height 33
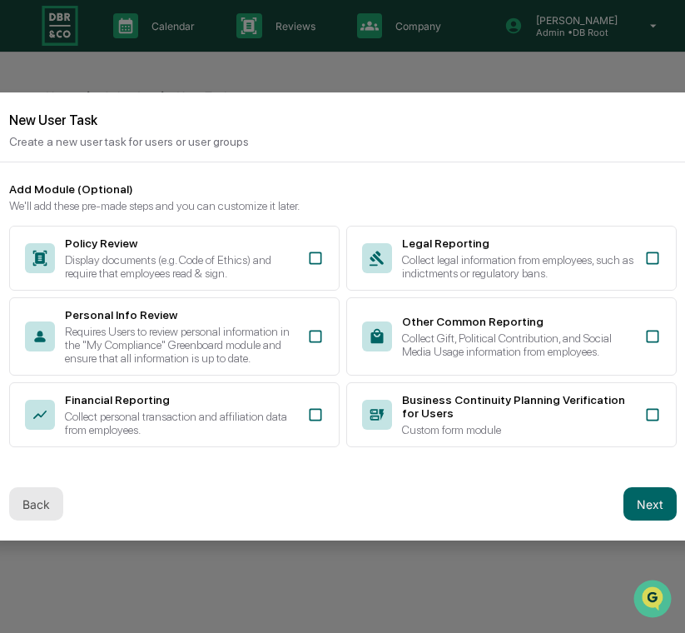
click at [34, 520] on button "Back" at bounding box center [36, 503] width 54 height 33
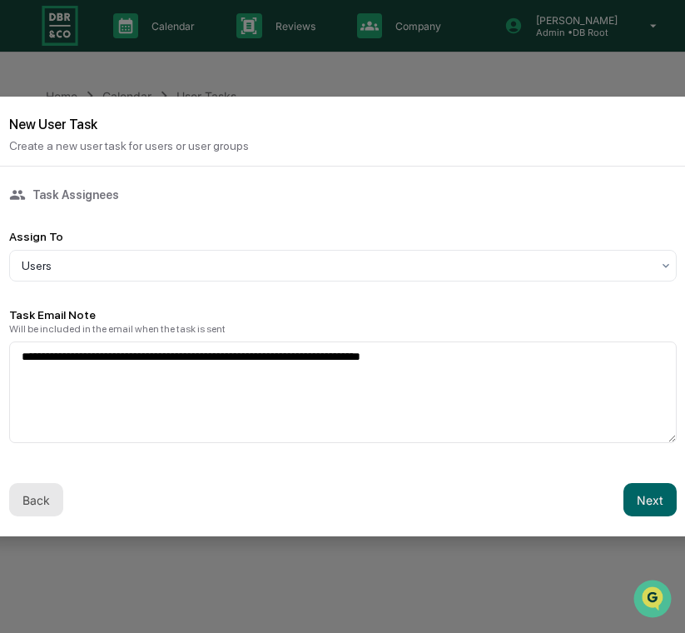
click at [44, 499] on button "Back" at bounding box center [36, 499] width 54 height 33
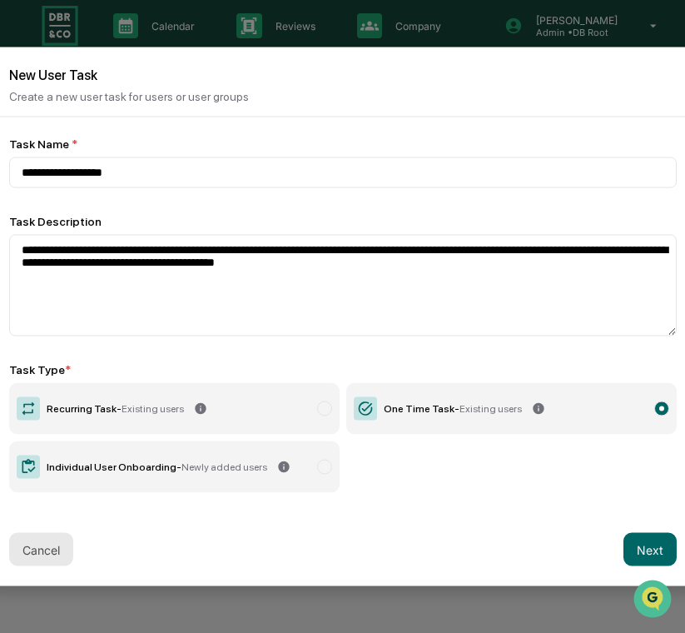
click at [45, 541] on button "Cancel" at bounding box center [41, 549] width 64 height 33
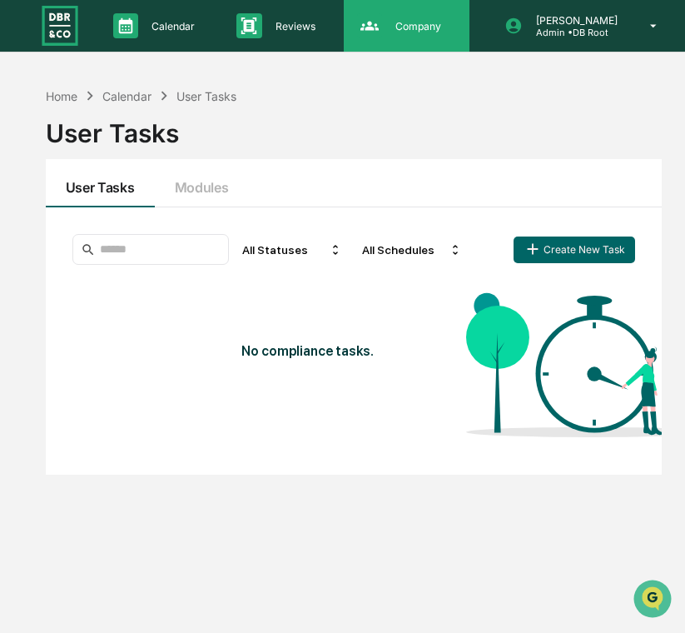
click at [390, 36] on div "Company People, Data, Settings" at bounding box center [405, 25] width 109 height 25
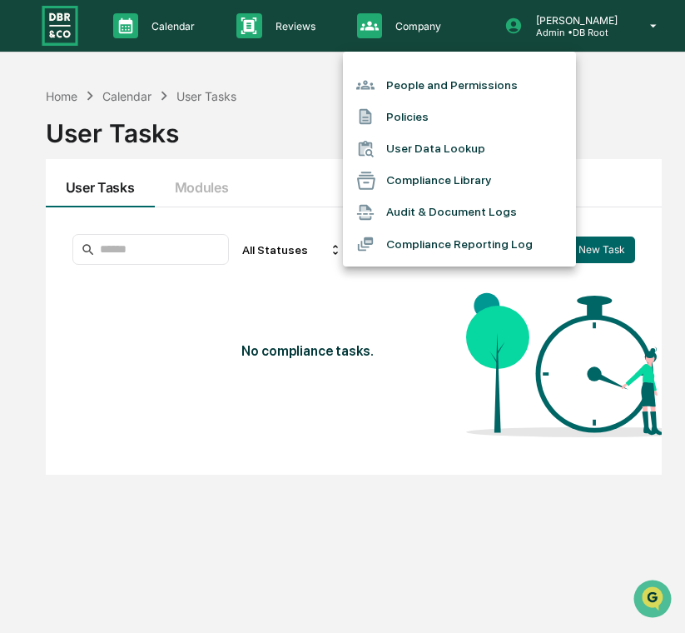
click at [417, 105] on li "Policies" at bounding box center [459, 117] width 233 height 32
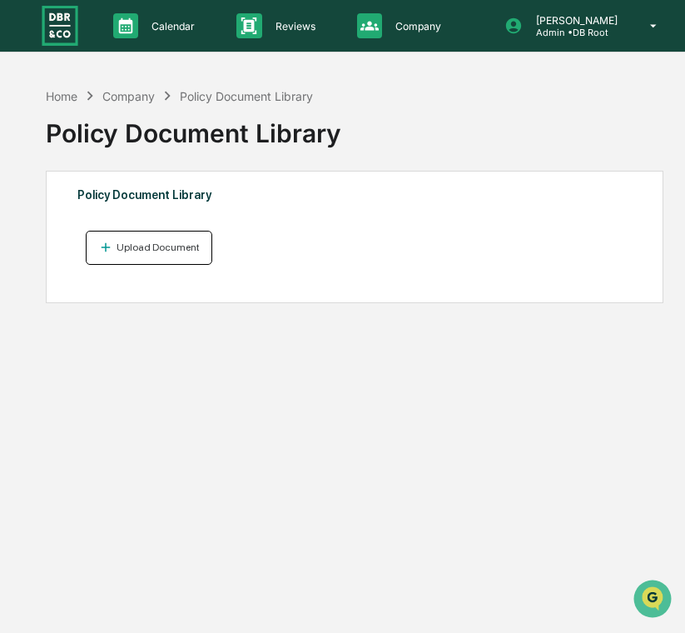
click at [132, 244] on div "Upload Document" at bounding box center [156, 248] width 87 height 12
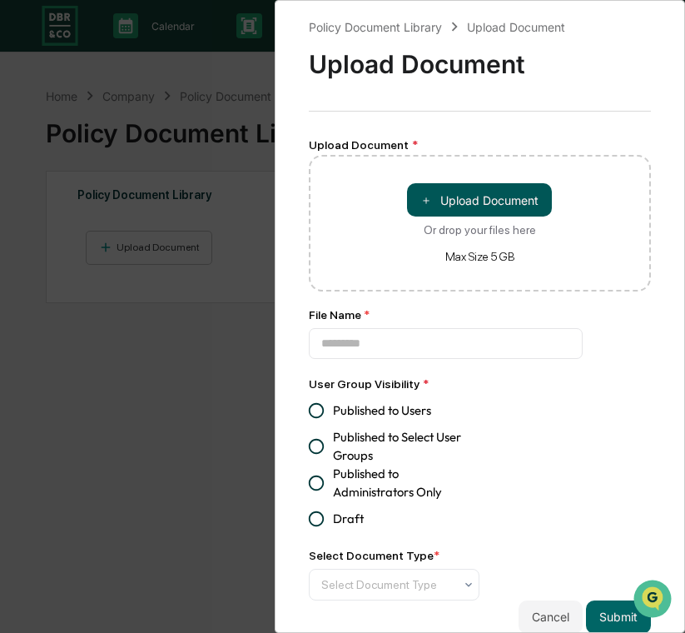
click at [459, 198] on button "＋ Upload Document" at bounding box center [479, 199] width 145 height 33
type input "**********"
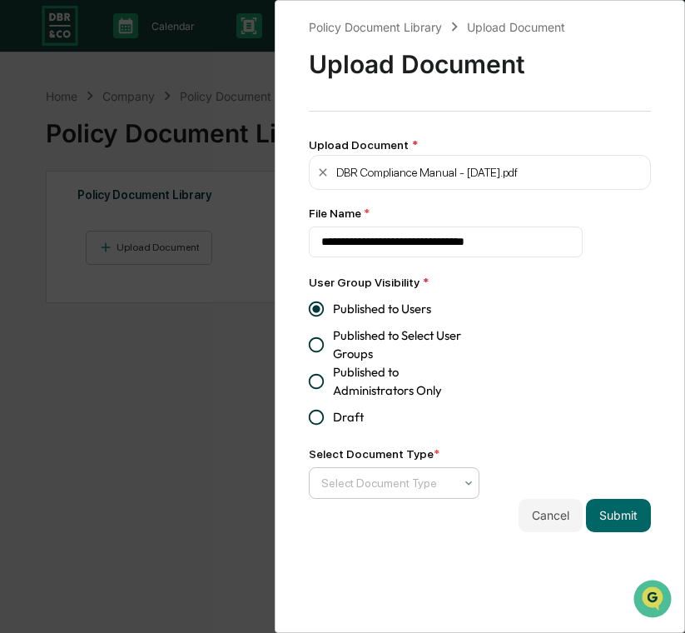
click at [441, 491] on div at bounding box center [387, 483] width 133 height 17
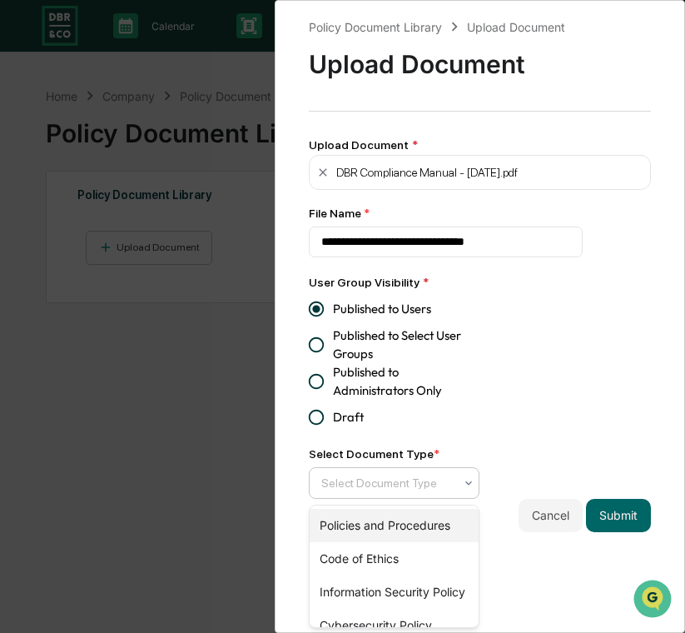
click at [436, 509] on div "Policies and Procedures" at bounding box center [395, 525] width 170 height 33
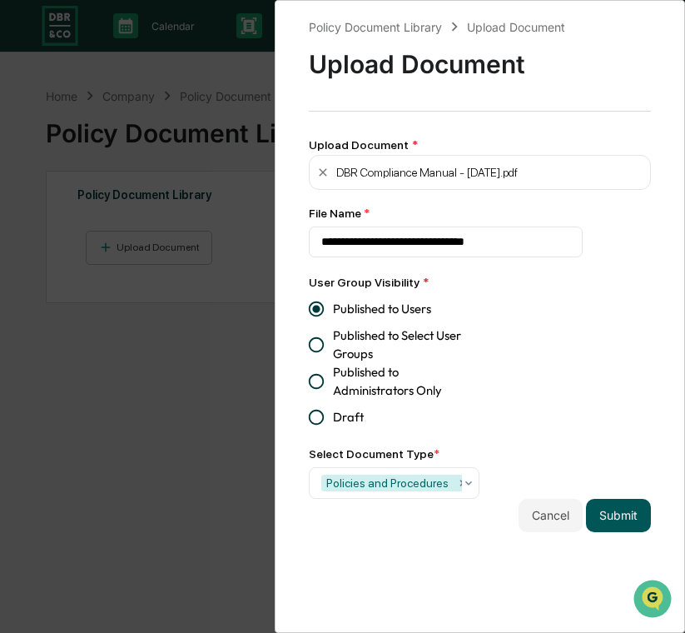
click at [623, 516] on button "Submit" at bounding box center [618, 515] width 65 height 33
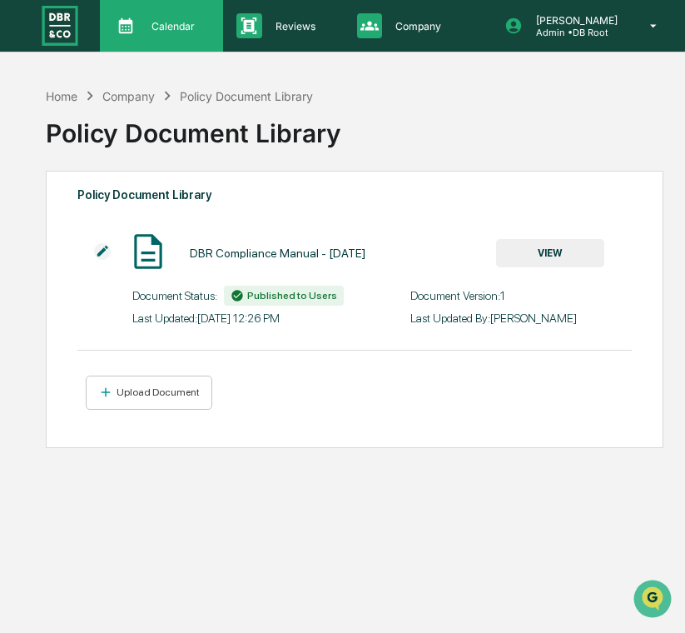
click at [177, 33] on div "Calendar Manage Tasks" at bounding box center [160, 25] width 107 height 25
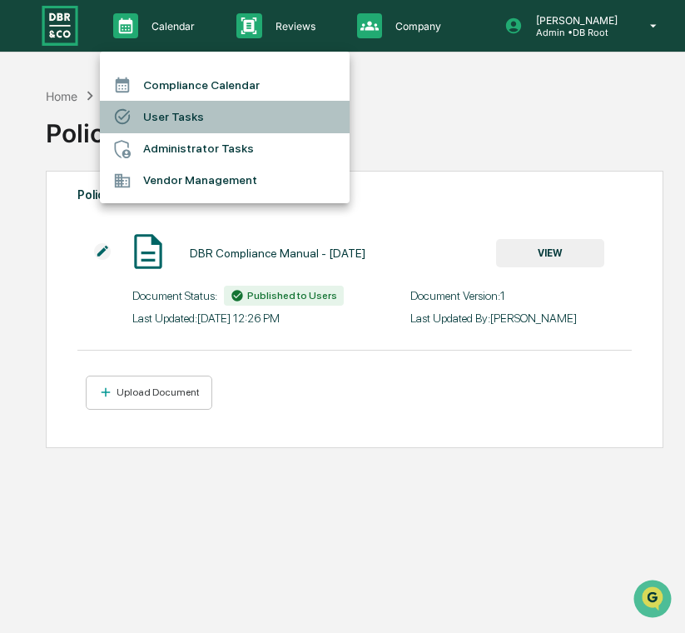
click at [157, 114] on li "User Tasks" at bounding box center [225, 117] width 250 height 32
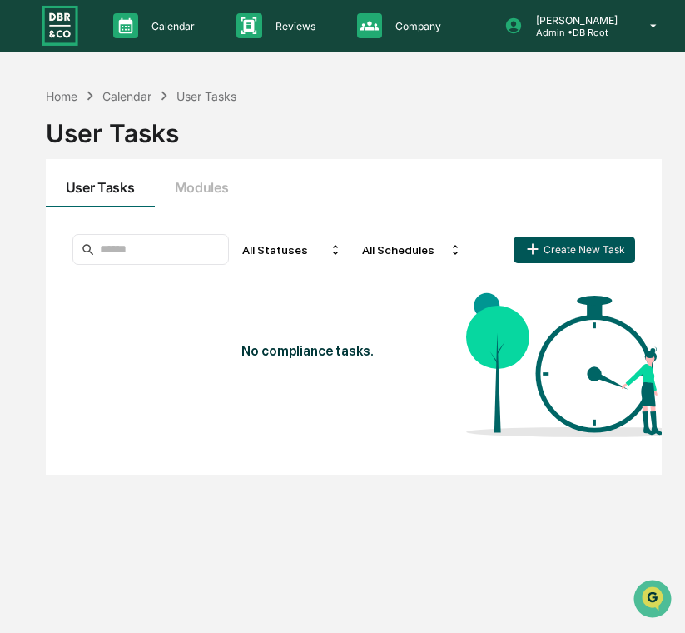
click at [531, 247] on icon "button" at bounding box center [533, 249] width 18 height 18
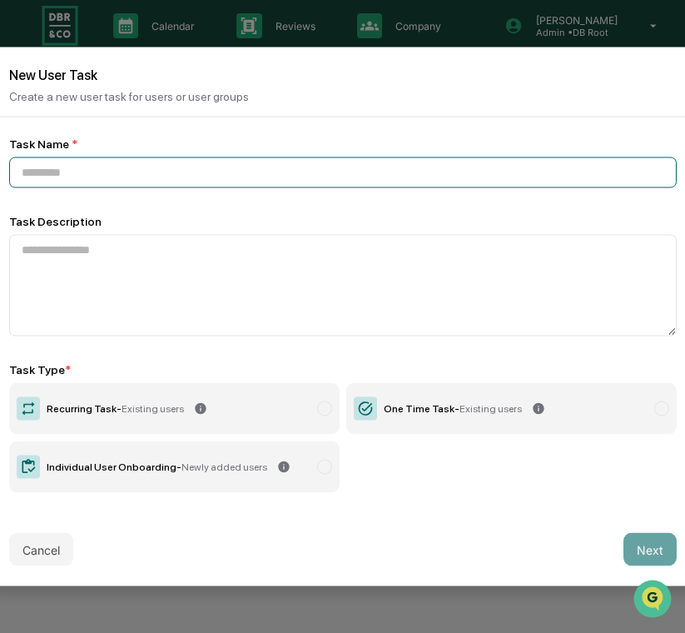
paste input "**********"
type input "**********"
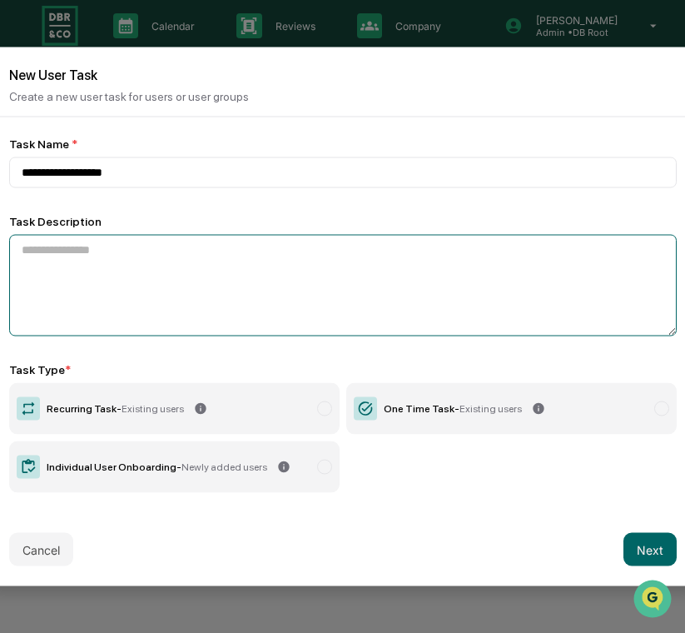
click at [211, 247] on textarea at bounding box center [343, 286] width 668 height 102
paste textarea "**********"
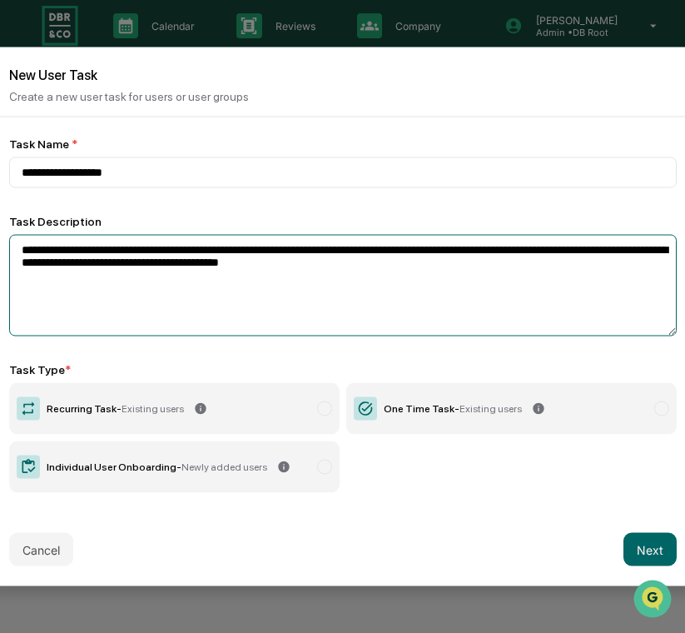
type textarea "**********"
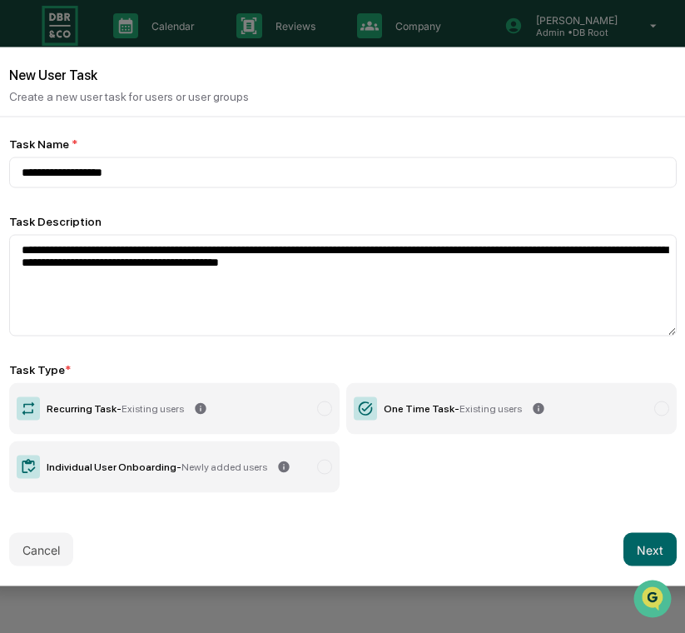
click at [458, 404] on div "One Time Task - Existing users" at bounding box center [453, 409] width 138 height 12
click at [650, 539] on button "Next" at bounding box center [650, 549] width 53 height 33
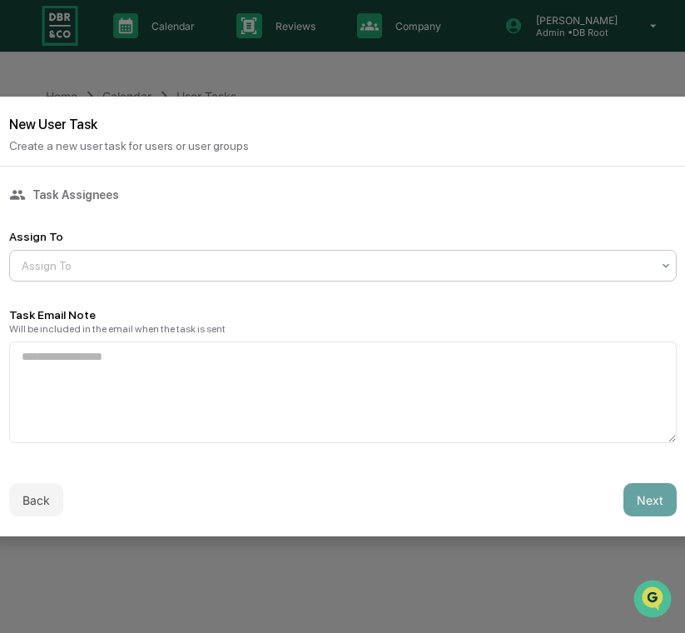
click at [265, 275] on div "Assign To" at bounding box center [336, 265] width 646 height 23
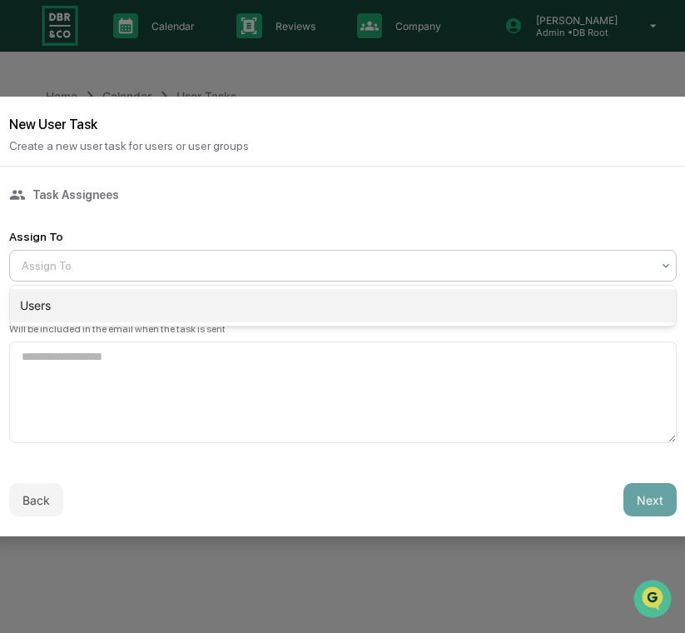
click at [262, 301] on div "Users" at bounding box center [343, 305] width 666 height 33
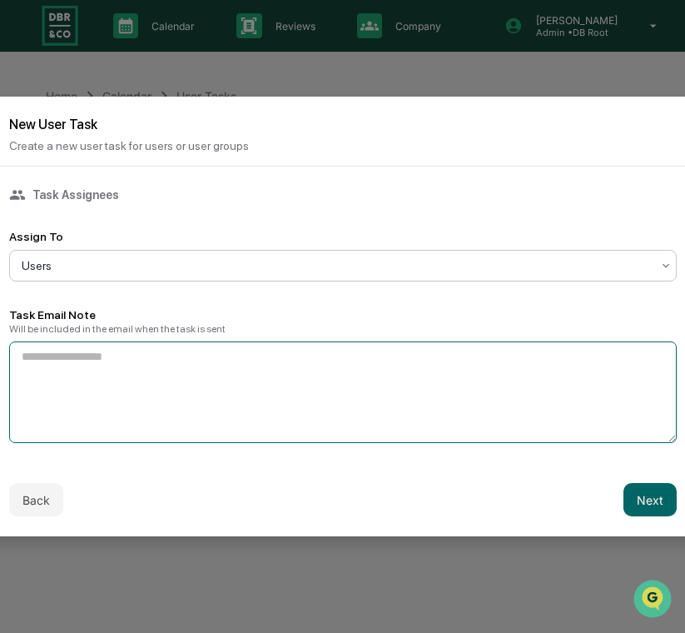
click at [213, 395] on textarea at bounding box center [343, 392] width 668 height 102
paste textarea "**********"
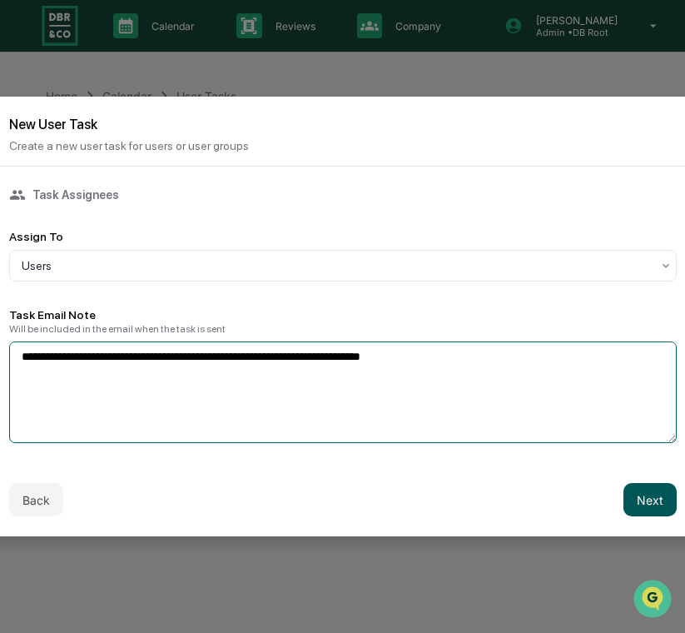
type textarea "**********"
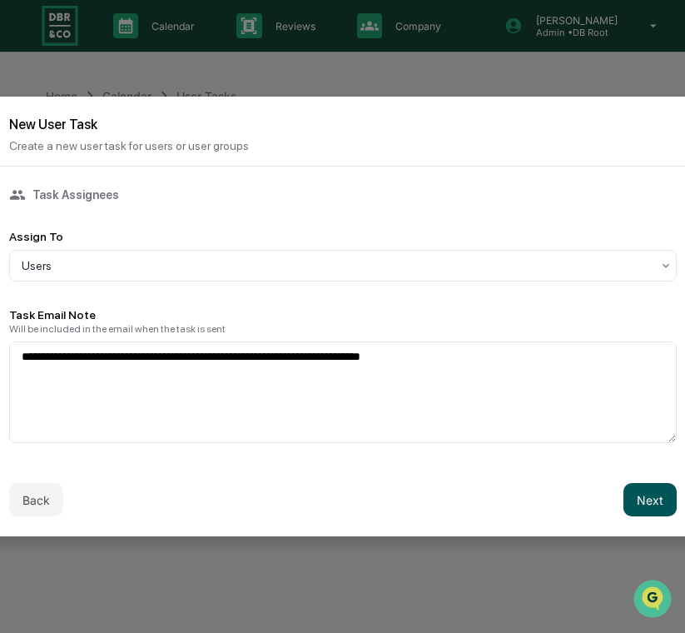
click at [645, 490] on button "Next" at bounding box center [650, 499] width 53 height 33
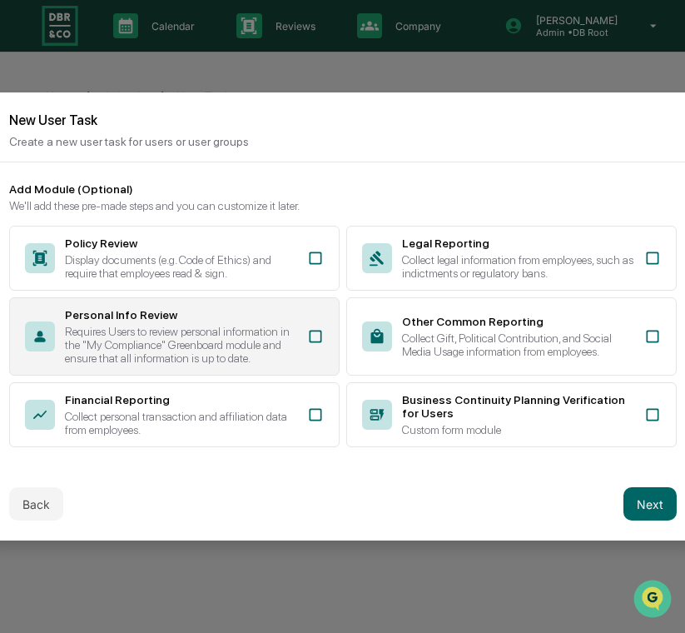
click at [242, 308] on div "Personal Info Review" at bounding box center [181, 314] width 232 height 13
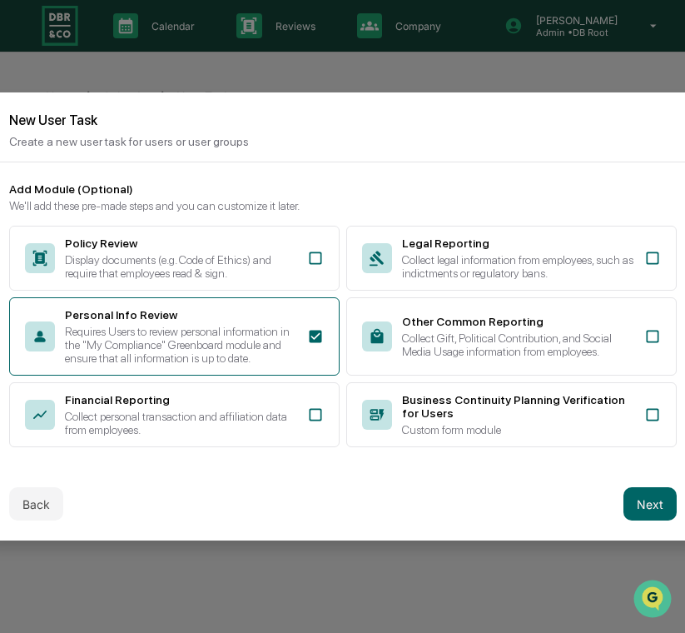
click at [242, 385] on div "Policy Review Display documents (e.g. Code of Ethics) and require that employee…" at bounding box center [343, 337] width 668 height 222
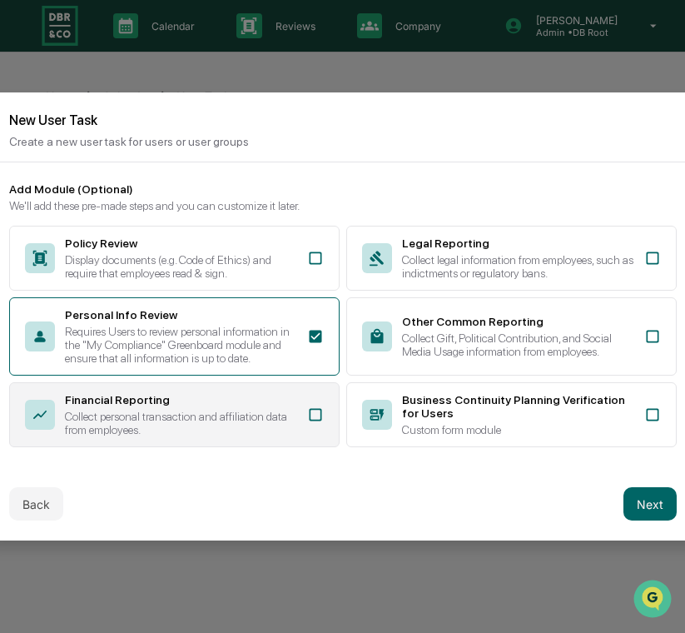
click at [233, 406] on div "Financial Reporting" at bounding box center [181, 399] width 232 height 13
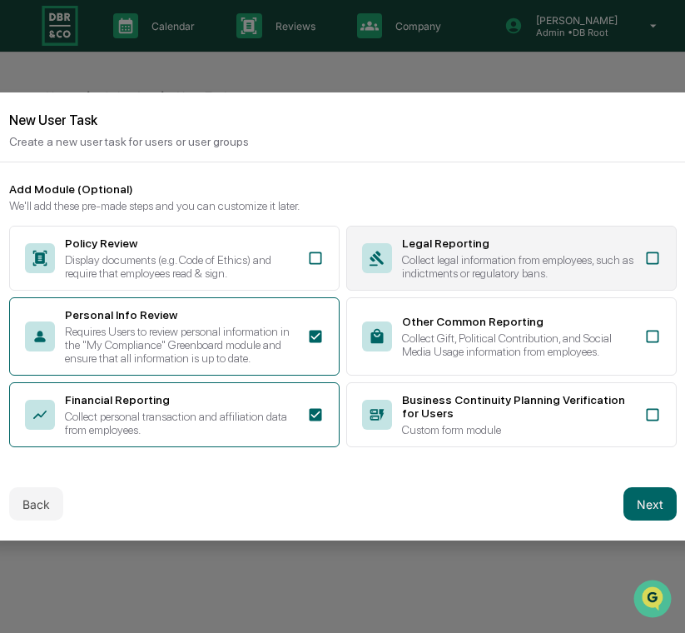
click at [456, 273] on div "Legal Reporting Collect legal information from employees, such as indictments o…" at bounding box center [511, 258] width 331 height 65
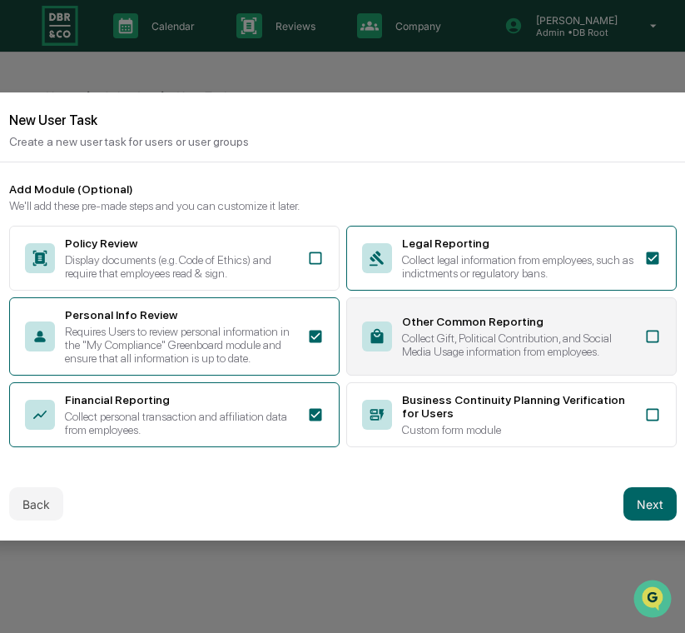
click at [456, 319] on div "Other Common Reporting" at bounding box center [518, 321] width 232 height 13
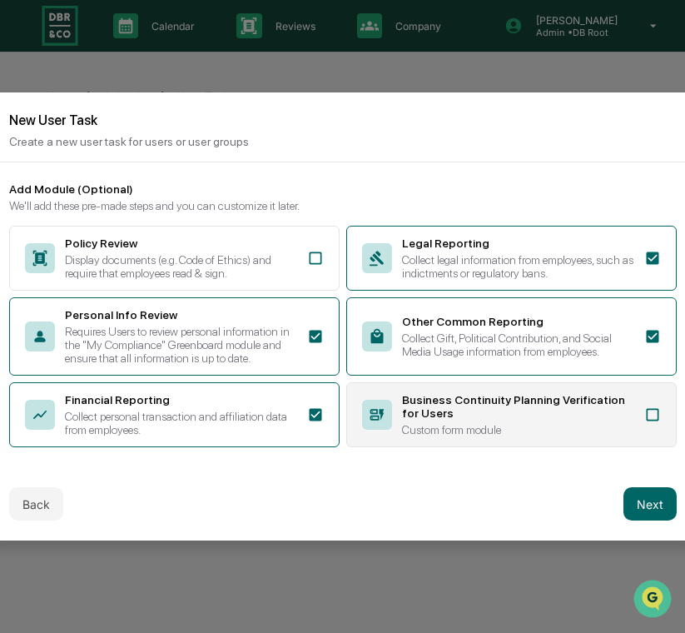
click at [471, 420] on div "Business Continuity Planning Verification for Users" at bounding box center [518, 406] width 232 height 27
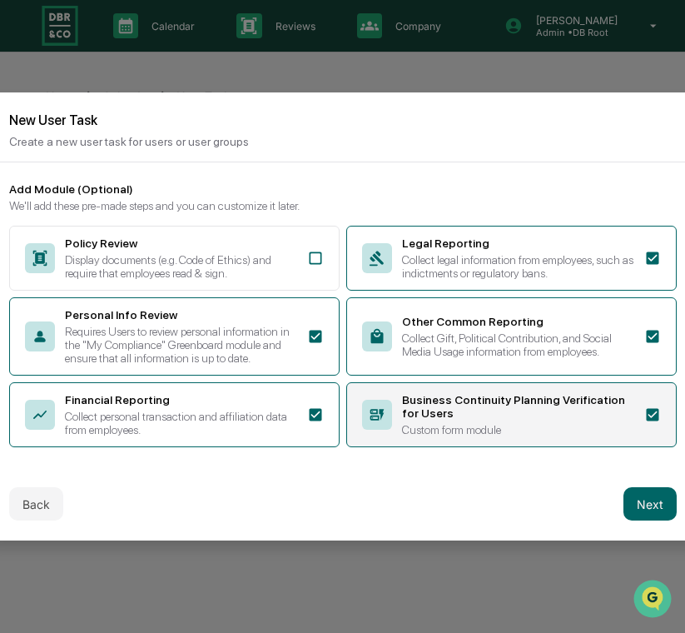
click at [545, 418] on div "Business Continuity Planning Verification for Users" at bounding box center [518, 406] width 232 height 27
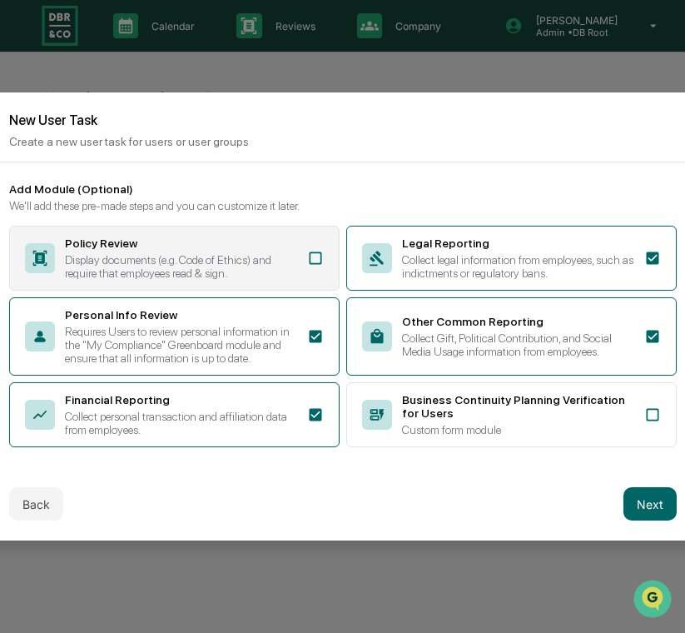
click at [218, 271] on div "Display documents (e.g. Code of Ethics) and require that employees read & sign." at bounding box center [181, 266] width 232 height 27
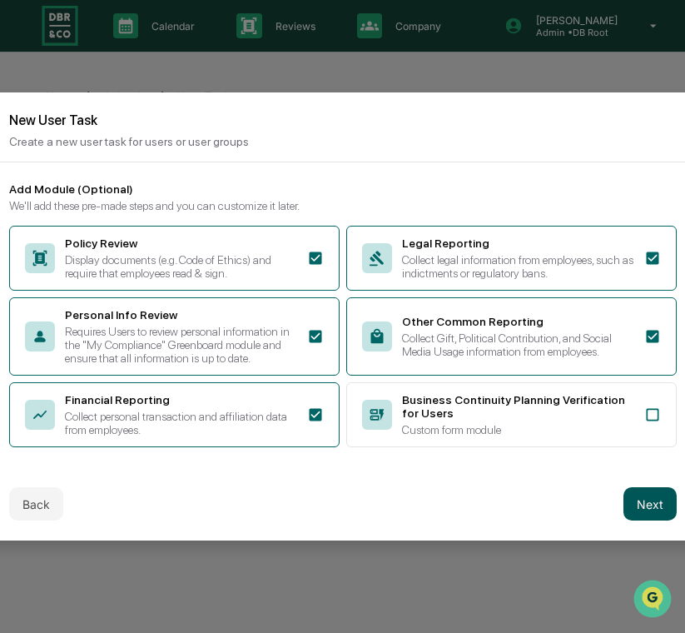
click at [639, 509] on button "Next" at bounding box center [650, 503] width 53 height 33
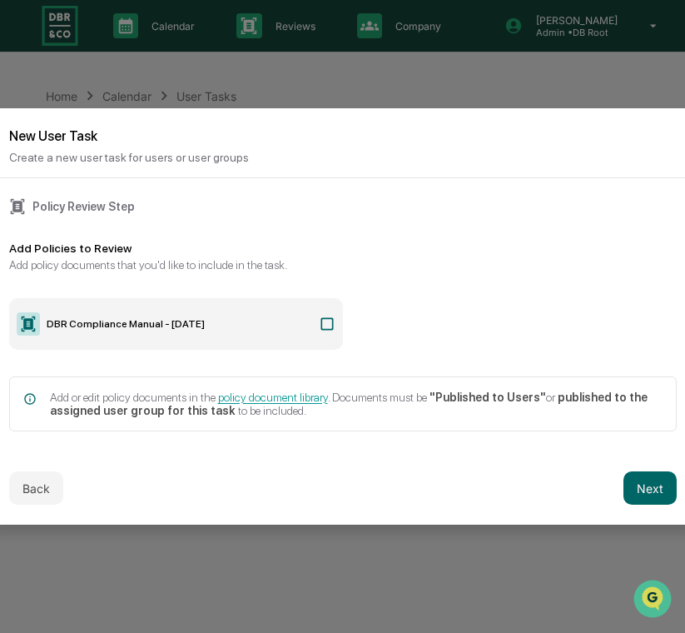
click at [323, 326] on icon at bounding box center [327, 324] width 17 height 17
click at [661, 500] on button "Next" at bounding box center [650, 487] width 53 height 33
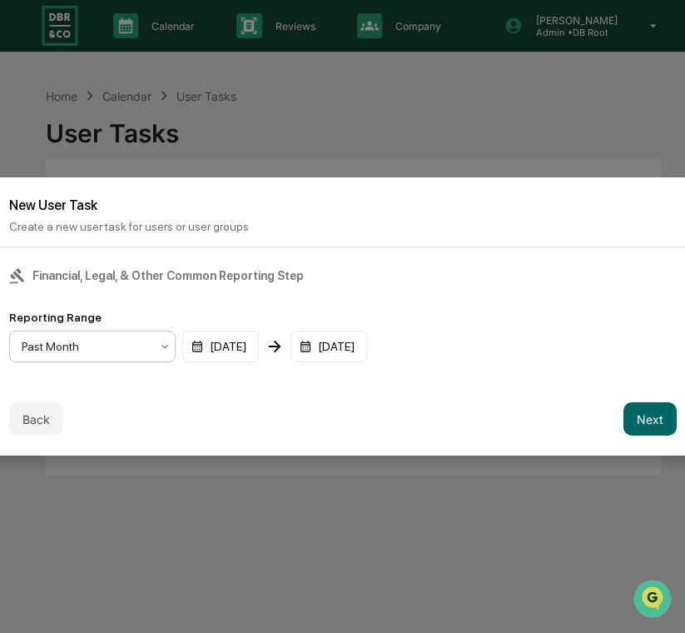
click at [117, 346] on div at bounding box center [86, 346] width 128 height 17
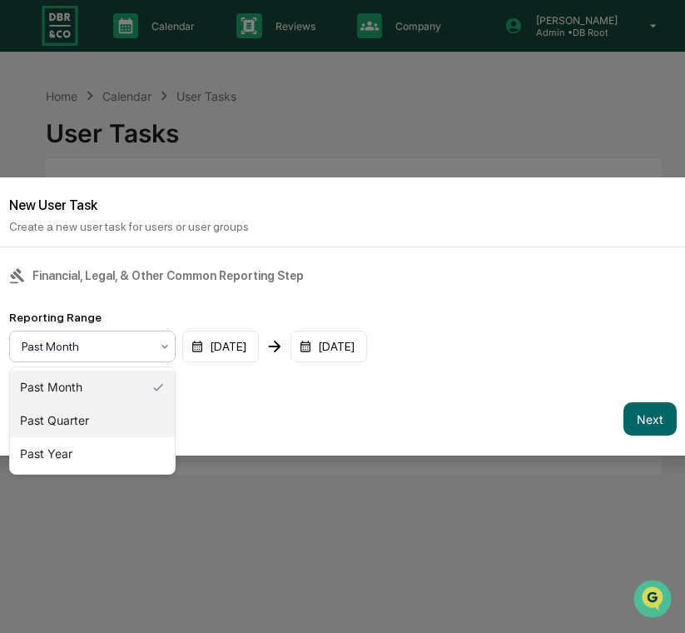
click at [102, 416] on div "Past Quarter" at bounding box center [92, 420] width 165 height 33
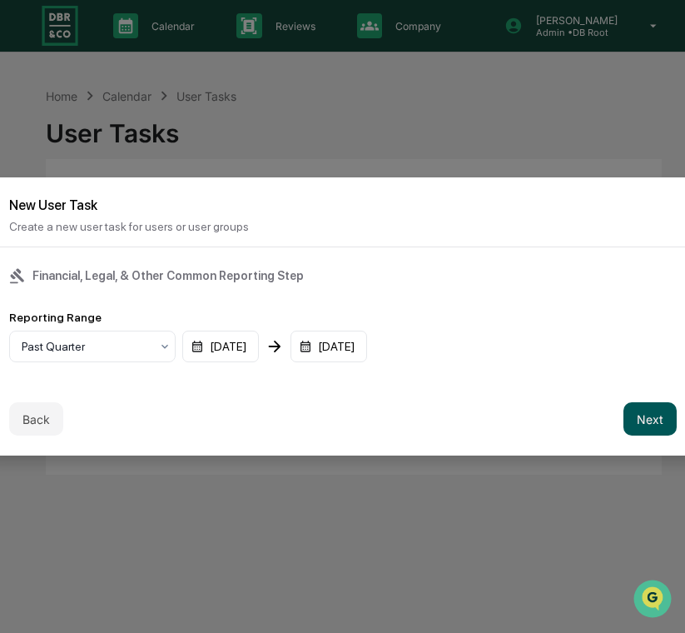
click at [641, 418] on button "Next" at bounding box center [650, 418] width 53 height 33
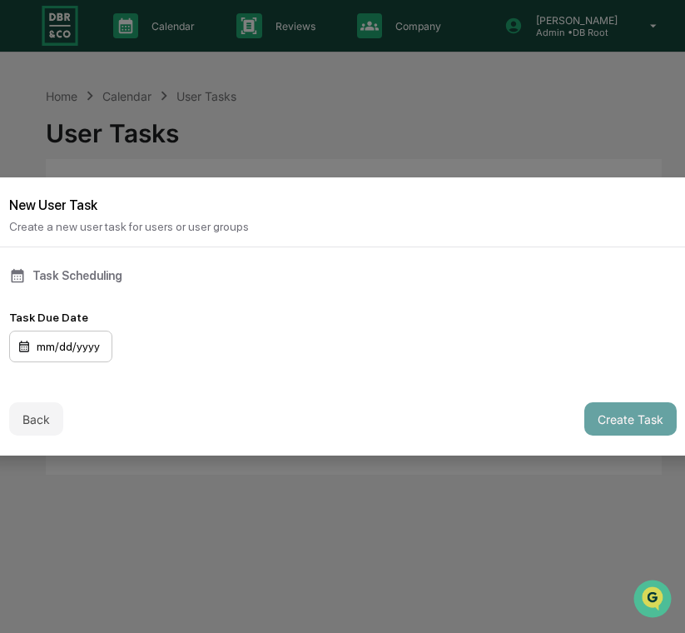
click at [84, 342] on div "mm/dd/yyyy" at bounding box center [60, 347] width 103 height 32
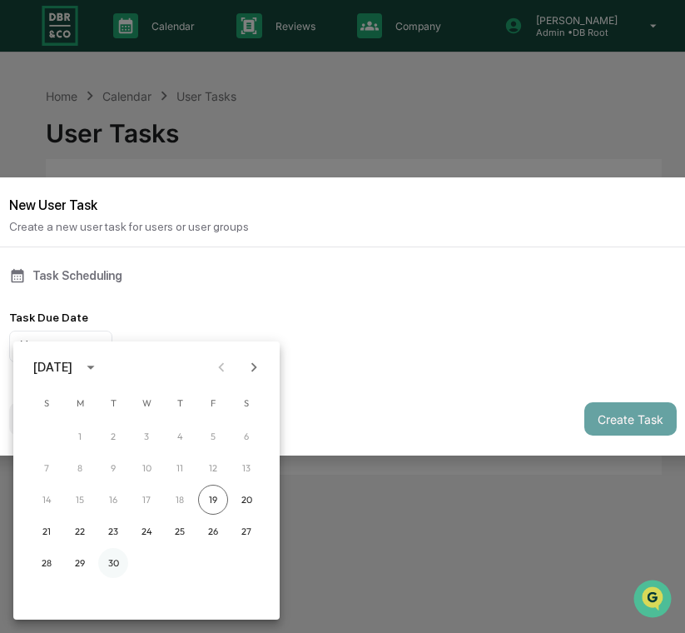
click at [109, 567] on button "30" at bounding box center [113, 563] width 30 height 30
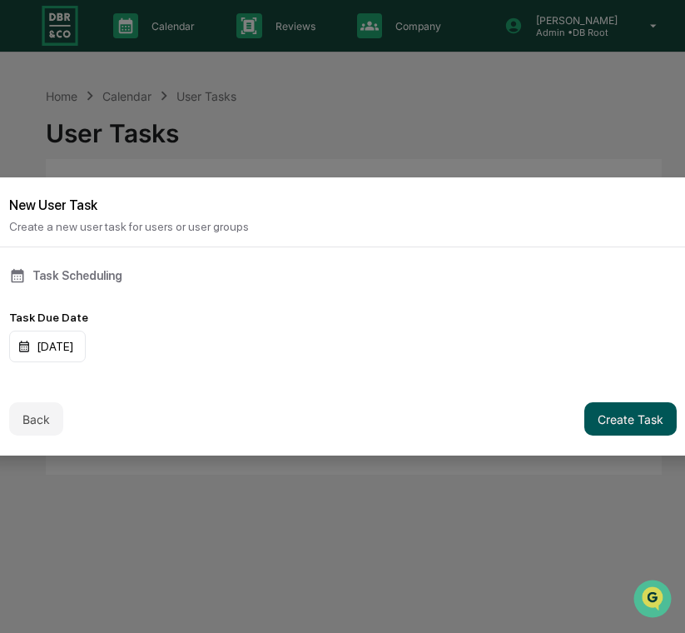
click at [606, 419] on button "Create Task" at bounding box center [631, 418] width 92 height 33
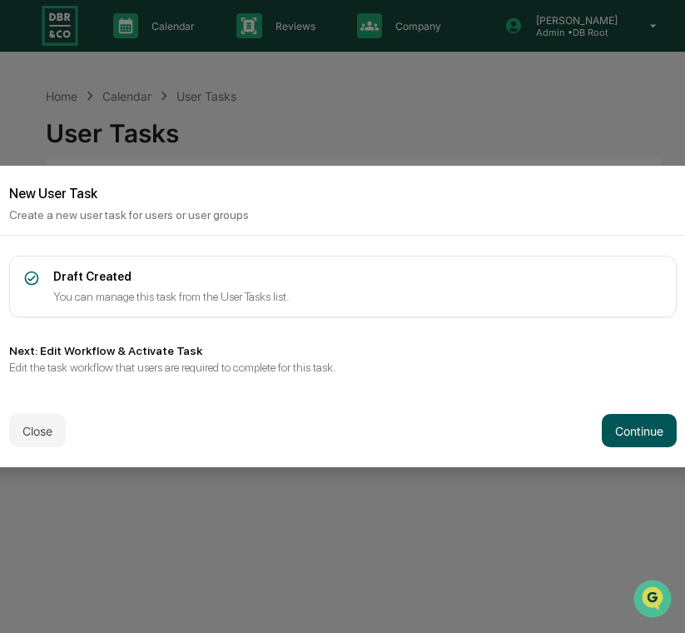
click at [620, 422] on button "Continue" at bounding box center [639, 430] width 75 height 33
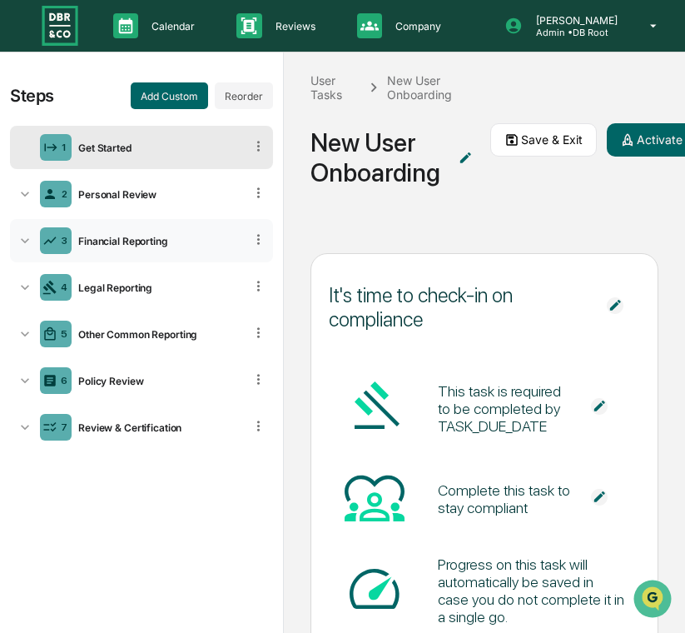
scroll to position [1, 0]
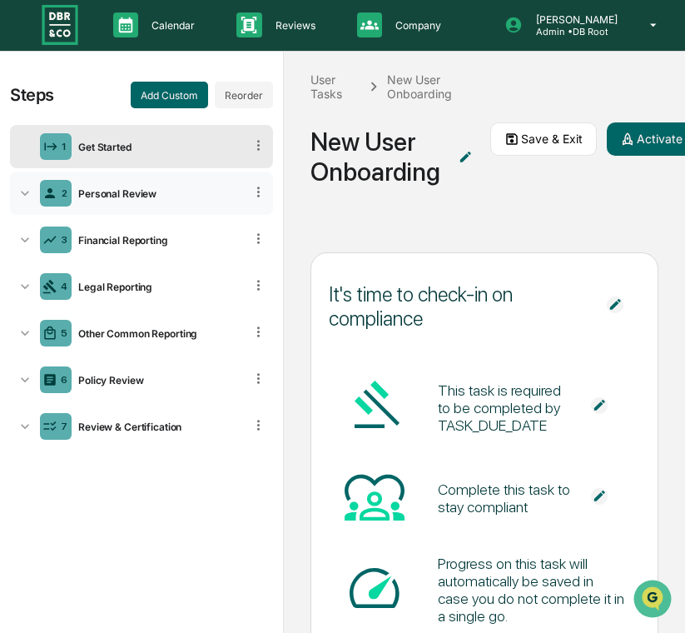
click at [158, 201] on div "2 Personal Review" at bounding box center [141, 193] width 263 height 43
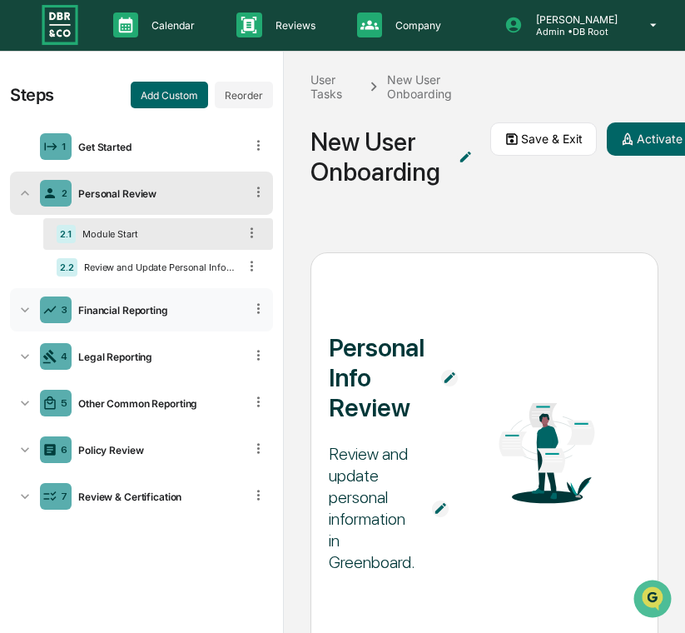
click at [157, 330] on div "3 Financial Reporting" at bounding box center [141, 309] width 263 height 43
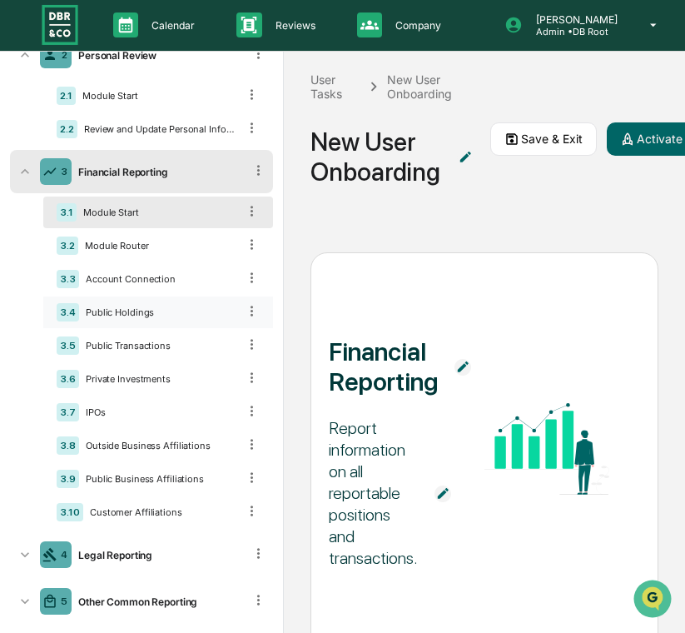
scroll to position [255, 0]
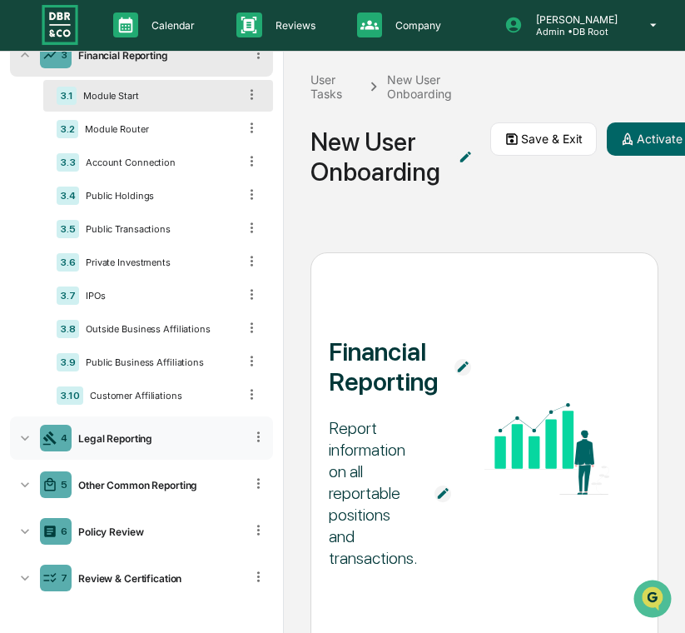
click at [170, 451] on div "4 Legal Reporting" at bounding box center [141, 437] width 263 height 43
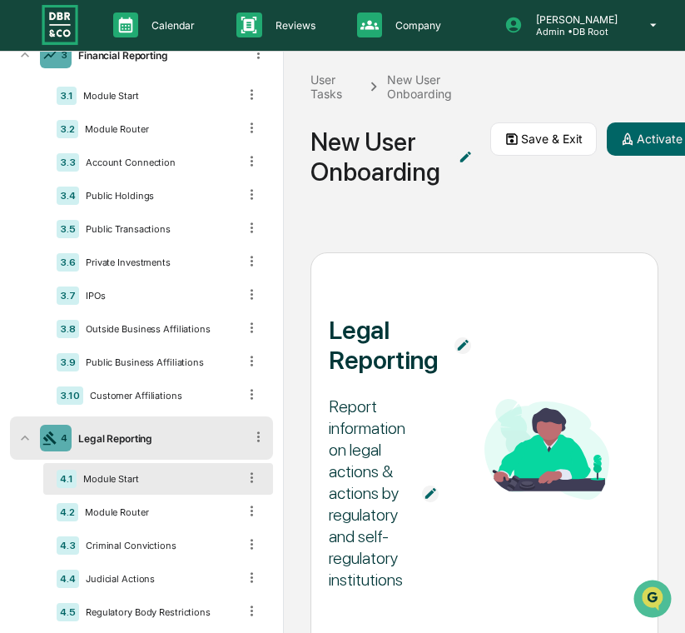
scroll to position [458, 0]
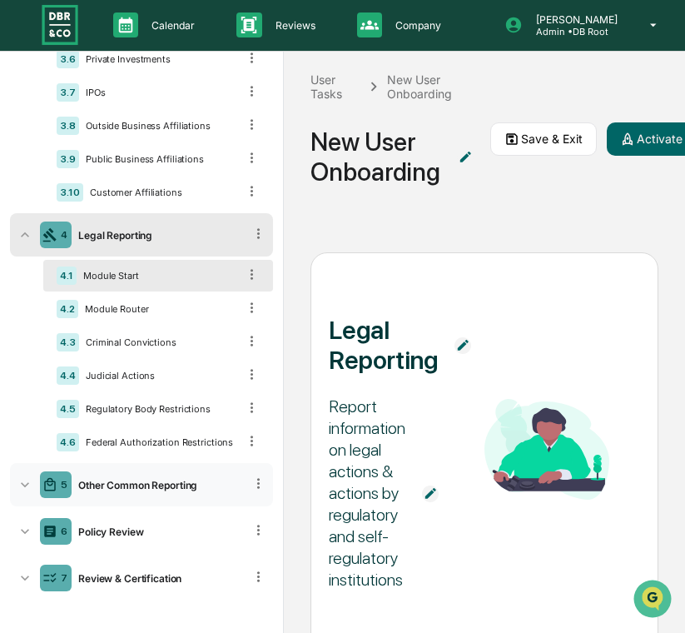
click at [146, 476] on div "5 Other Common Reporting" at bounding box center [141, 484] width 263 height 43
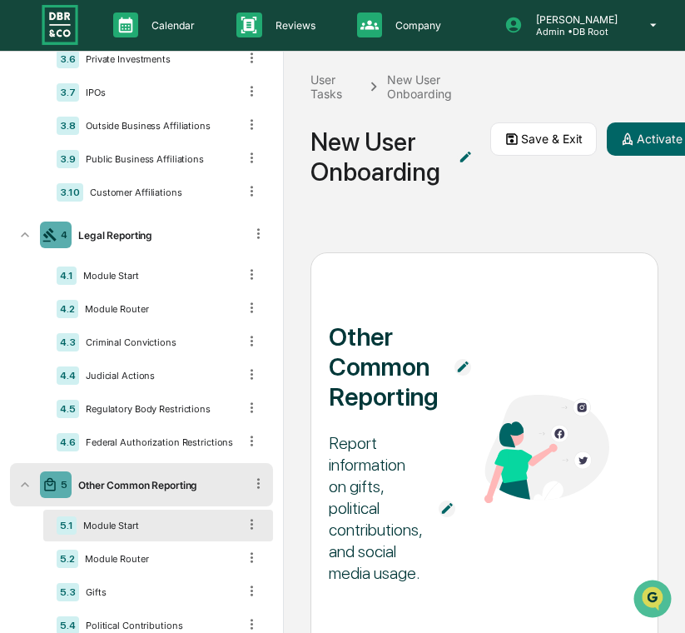
scroll to position [628, 0]
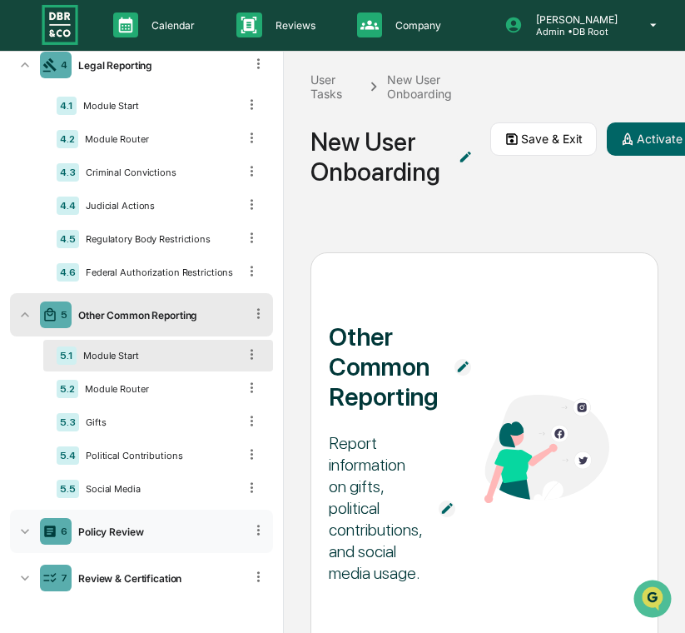
click at [142, 540] on div "6 Policy Review" at bounding box center [141, 531] width 263 height 43
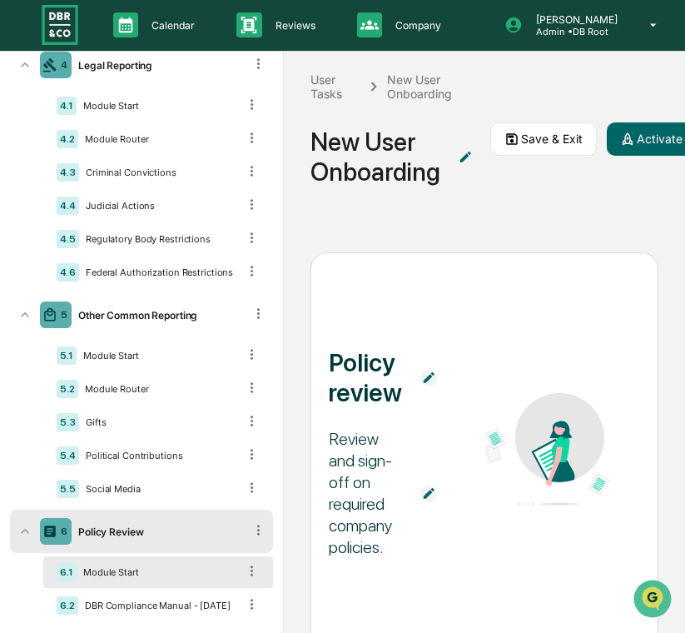
scroll to position [698, 0]
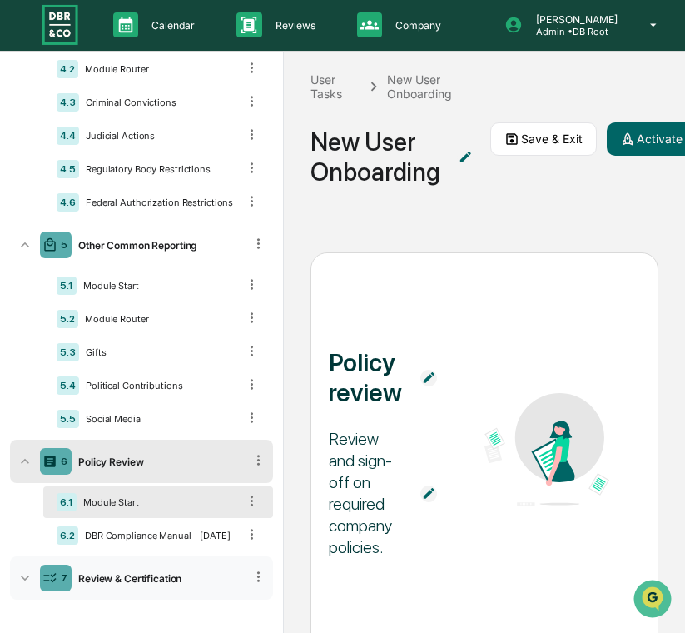
click at [140, 577] on div "Review & Certification" at bounding box center [158, 578] width 172 height 12
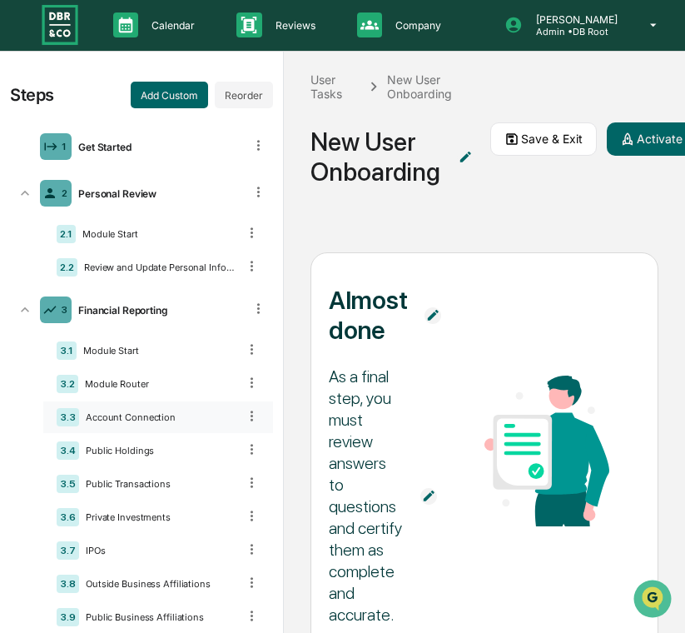
scroll to position [0, 0]
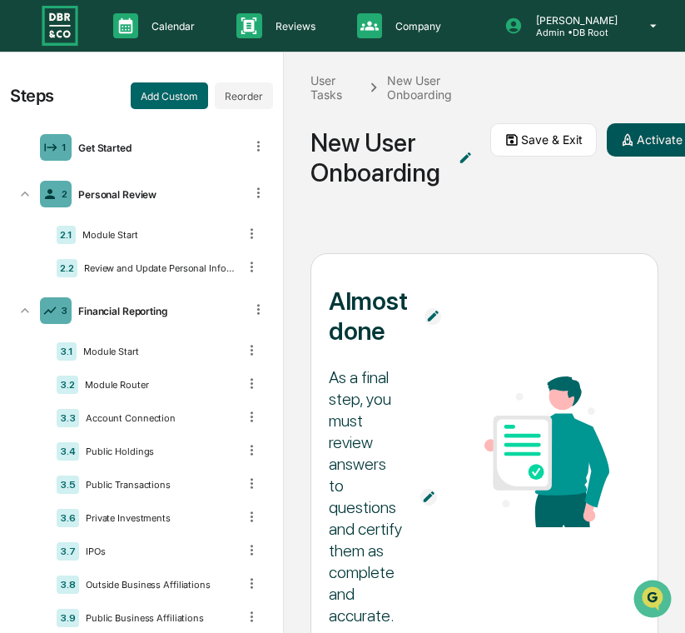
click at [639, 132] on button "Activate or Schedule" at bounding box center [685, 139] width 157 height 33
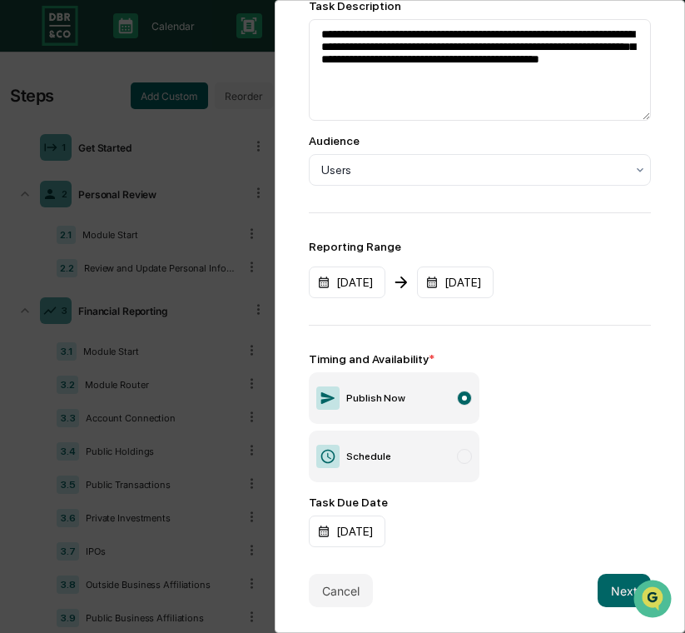
scroll to position [1, 0]
click at [602, 578] on button "Next" at bounding box center [624, 590] width 53 height 33
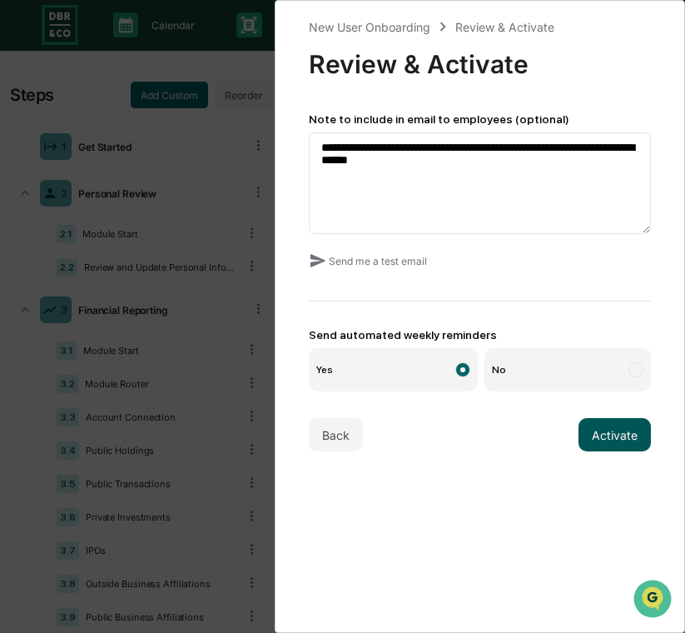
scroll to position [0, 0]
click at [600, 442] on button "Activate" at bounding box center [615, 434] width 72 height 33
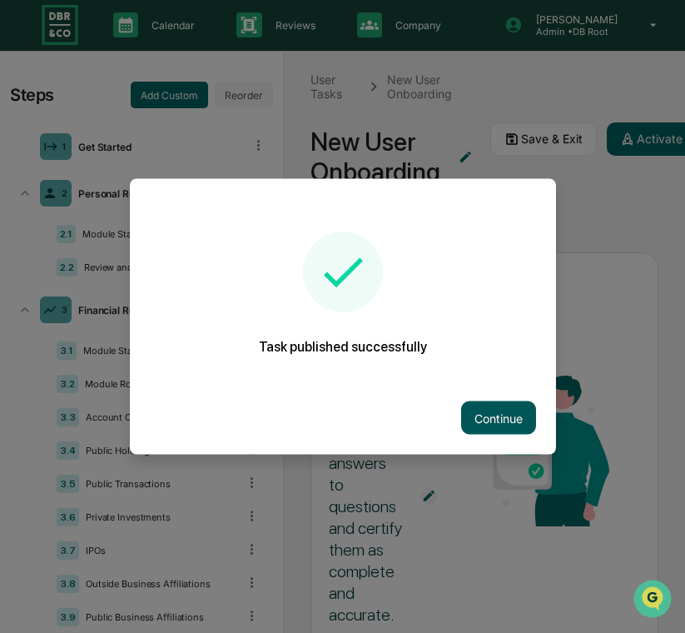
click at [517, 416] on button "Continue" at bounding box center [498, 417] width 75 height 33
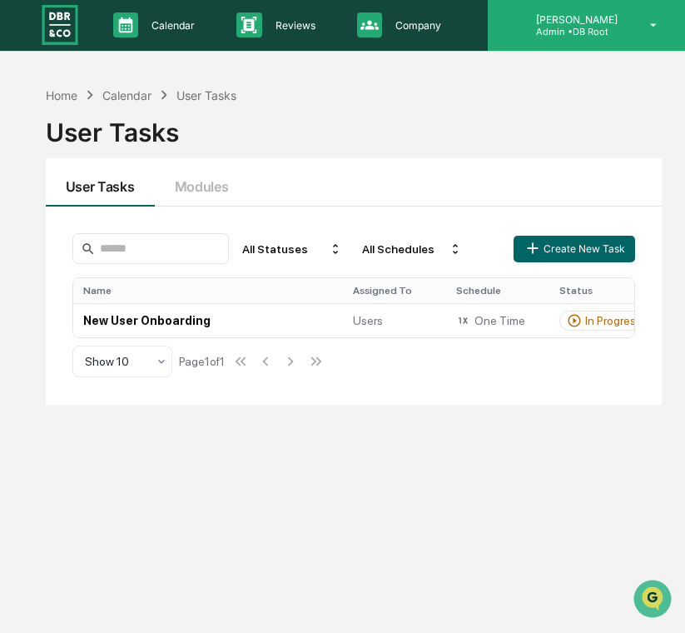
click at [571, 27] on p "Admin • DB Root" at bounding box center [574, 32] width 103 height 12
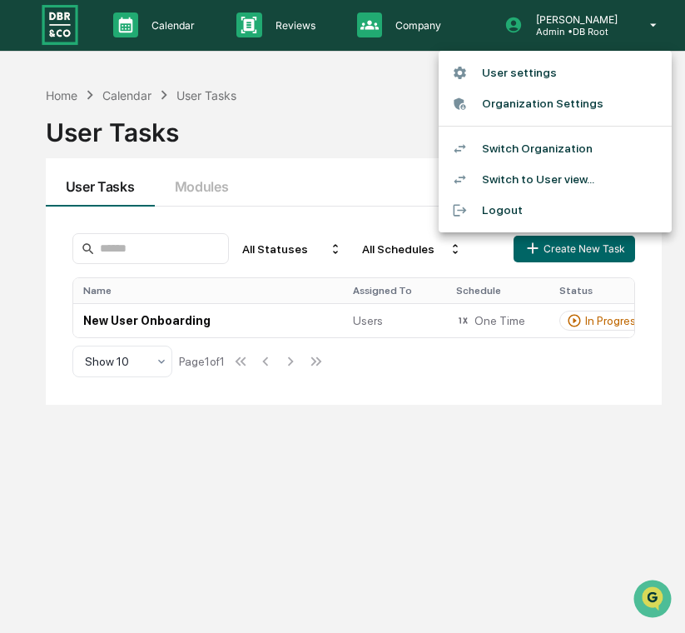
click at [317, 104] on div at bounding box center [342, 316] width 685 height 633
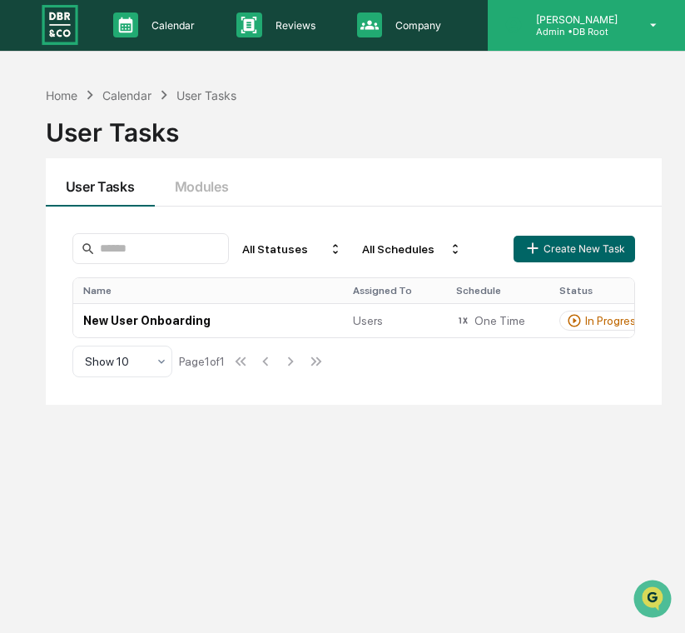
click at [625, 26] on p "Admin • DB Root" at bounding box center [574, 32] width 103 height 12
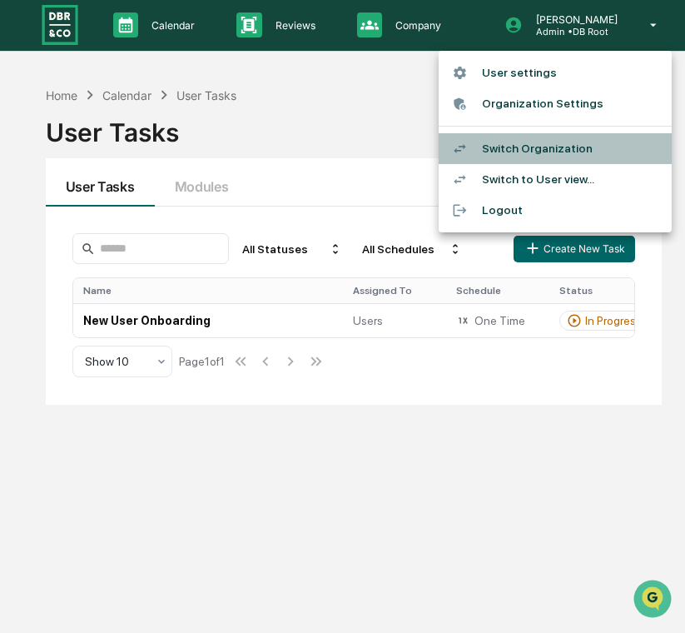
click at [526, 143] on li "Switch Organization" at bounding box center [555, 148] width 233 height 31
